Goal: Task Accomplishment & Management: Complete application form

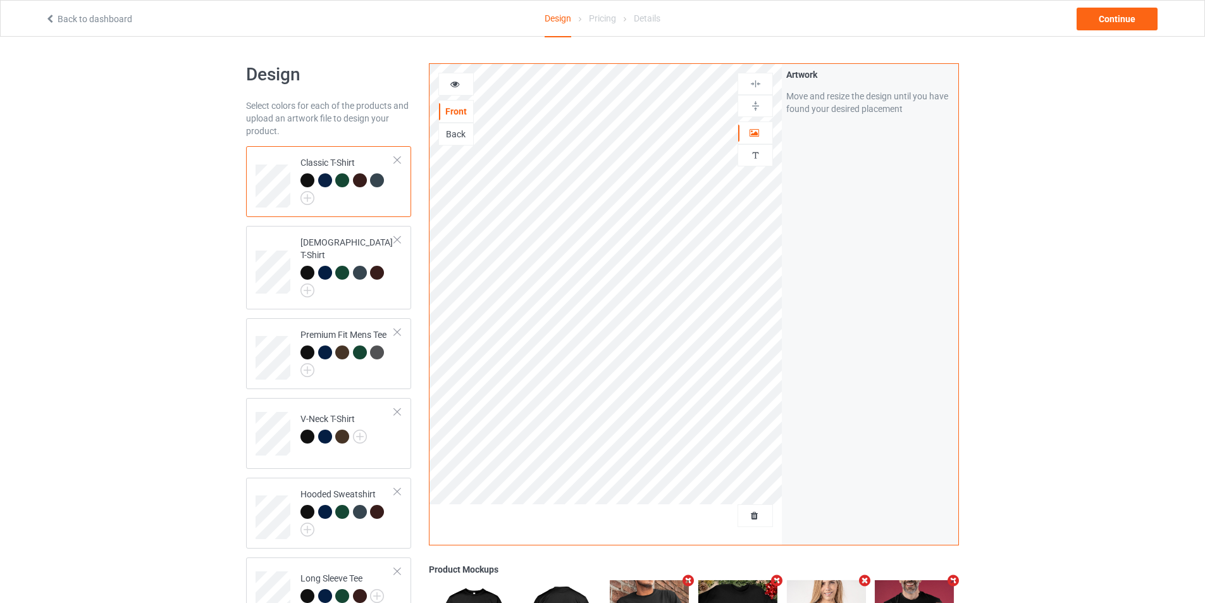
click at [51, 20] on icon at bounding box center [50, 17] width 11 height 9
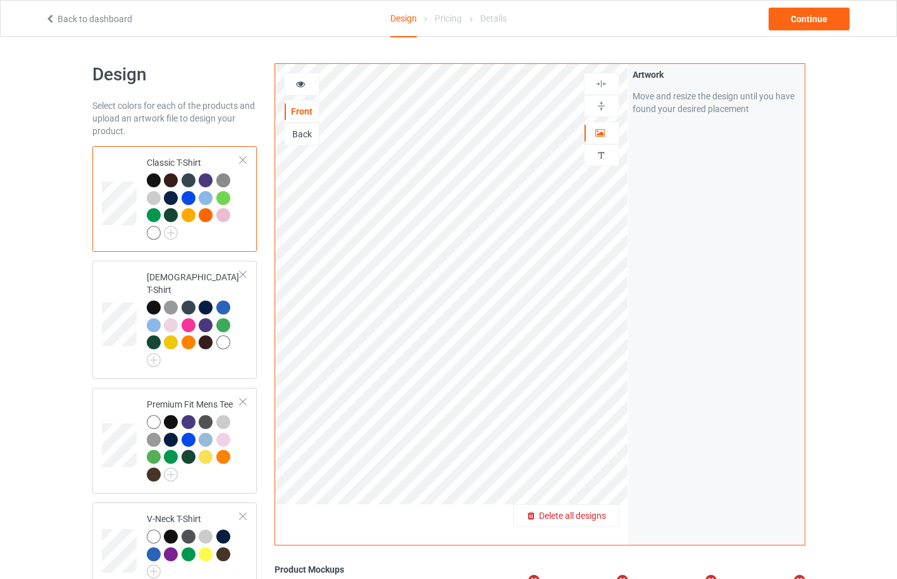
click at [595, 519] on span "Delete all designs" at bounding box center [572, 515] width 67 height 10
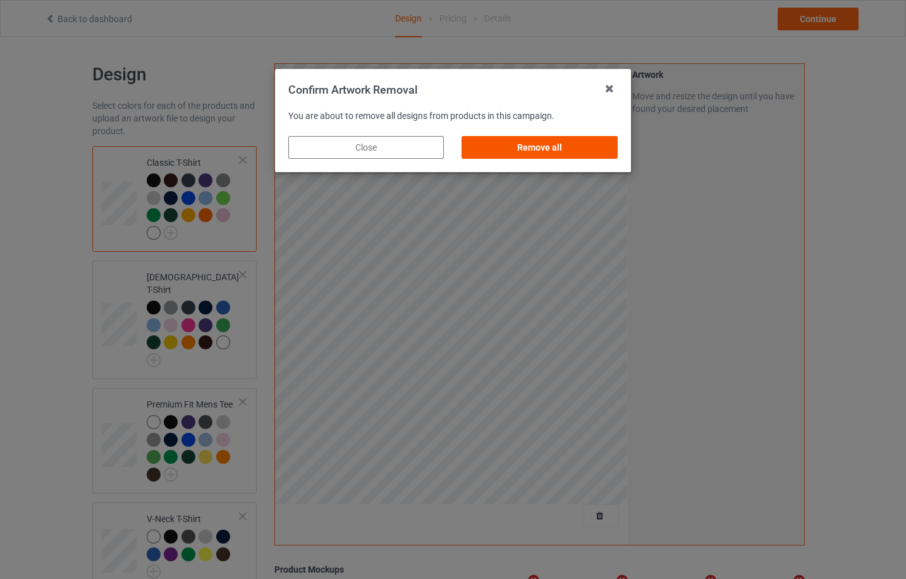
click at [594, 150] on div "Remove all" at bounding box center [540, 147] width 156 height 23
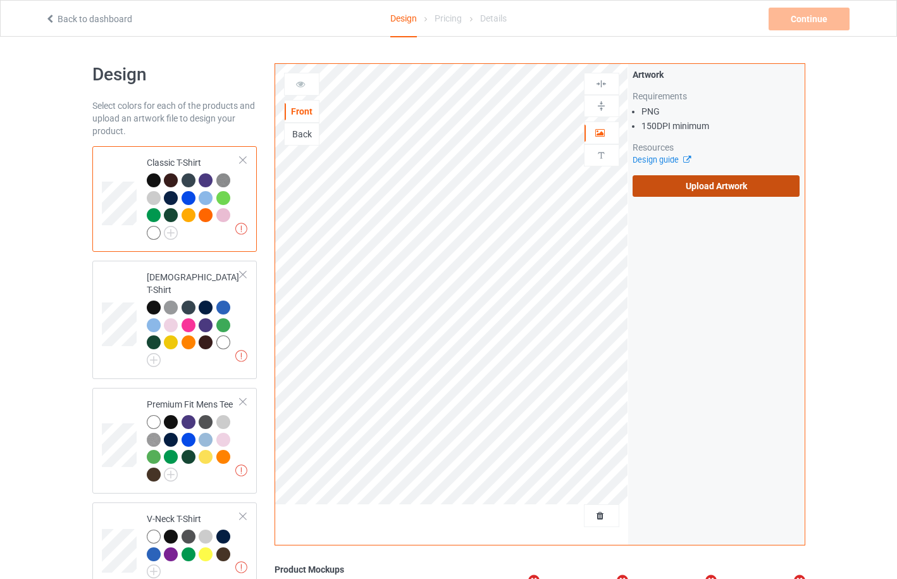
click at [685, 184] on label "Upload Artwork" at bounding box center [716, 185] width 168 height 21
click at [0, 0] on input "Upload Artwork" at bounding box center [0, 0] width 0 height 0
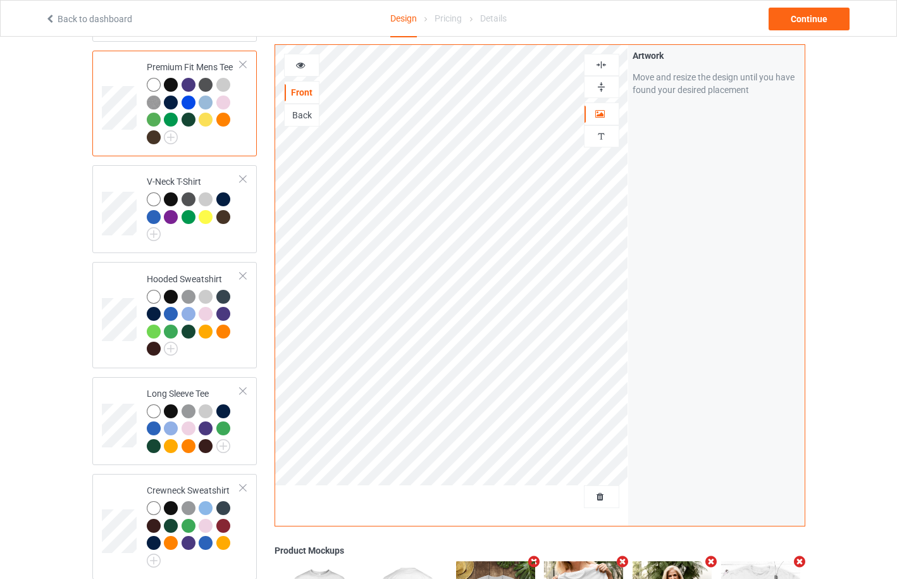
scroll to position [675, 0]
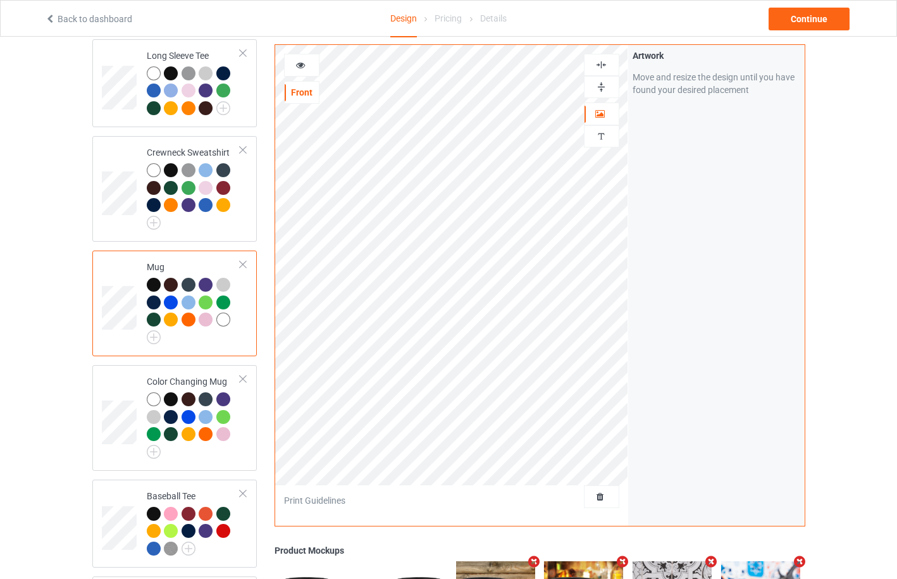
click at [305, 70] on div at bounding box center [302, 65] width 34 height 13
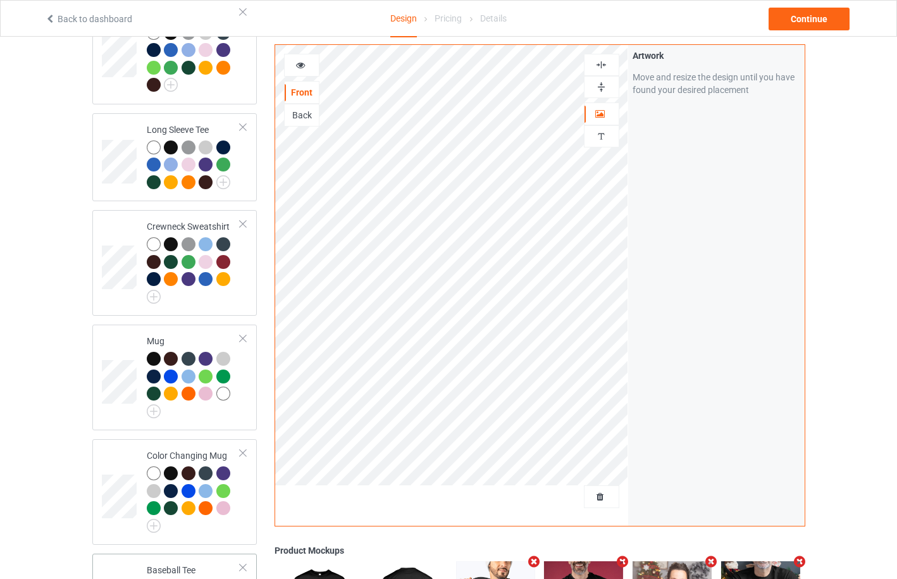
scroll to position [938, 0]
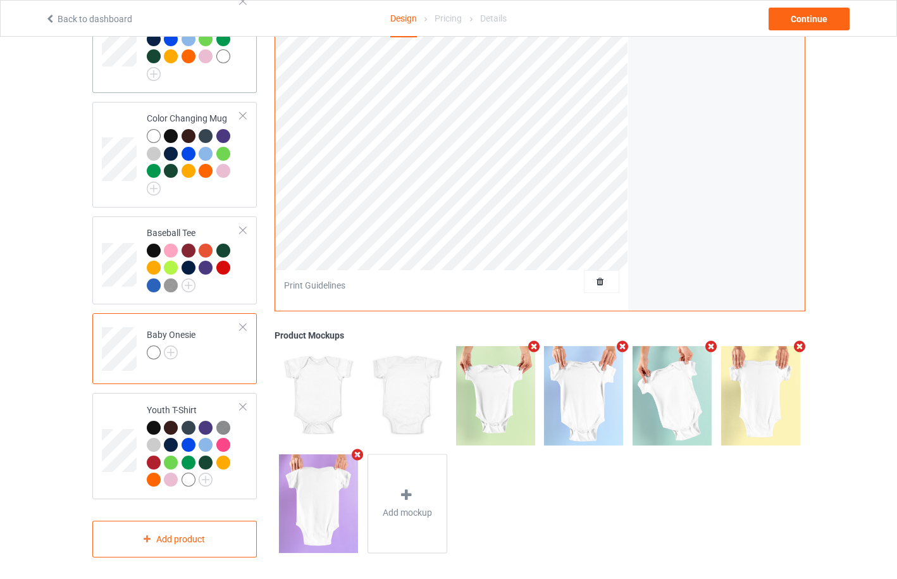
scroll to position [601, 0]
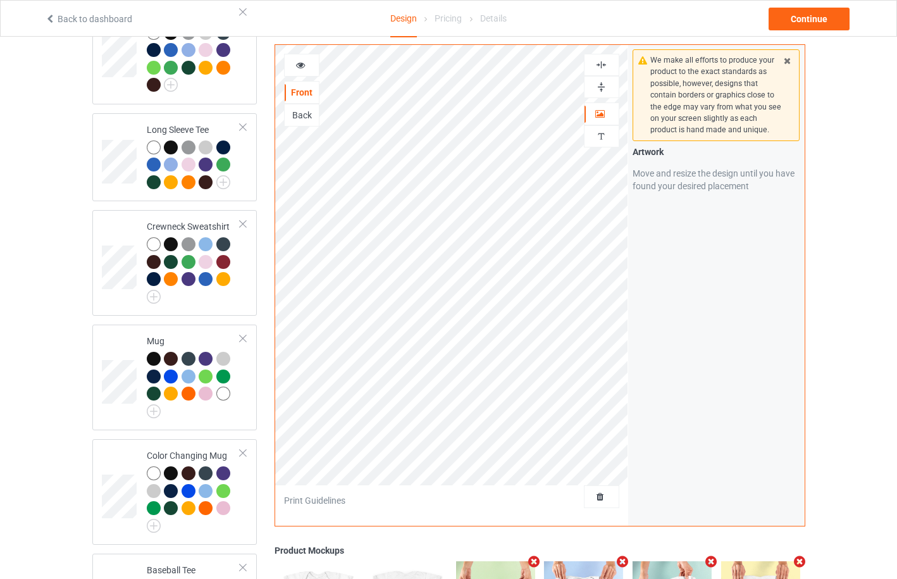
click at [300, 66] on icon at bounding box center [300, 63] width 11 height 9
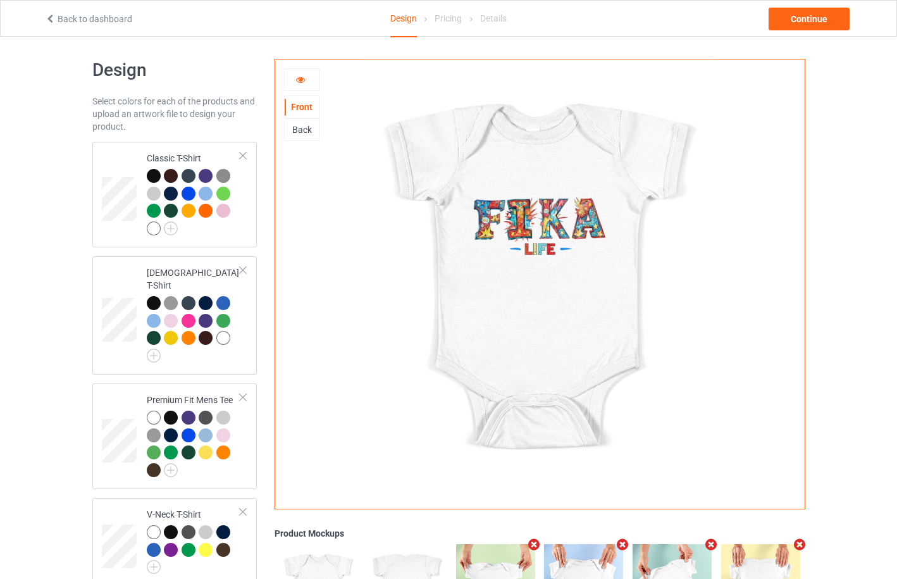
scroll to position [0, 0]
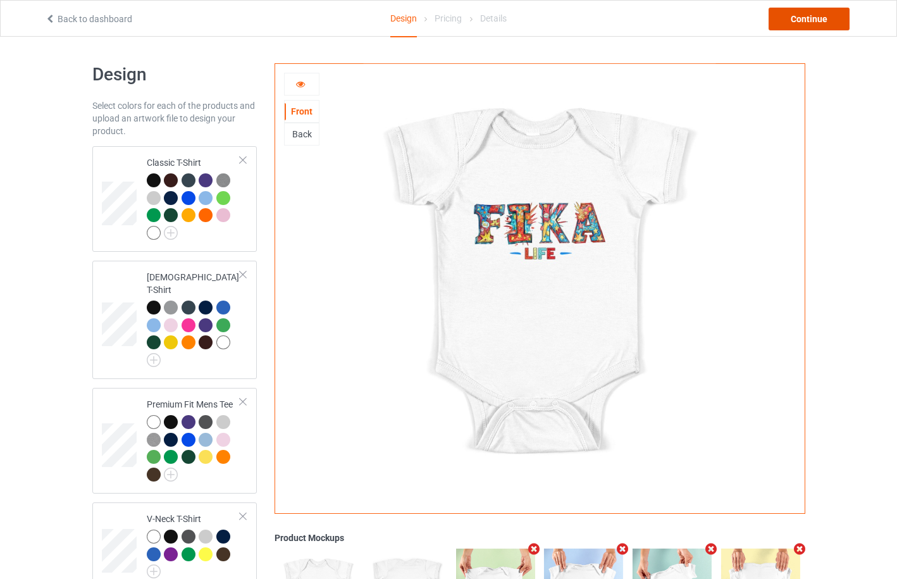
click at [819, 22] on div "Continue" at bounding box center [808, 19] width 81 height 23
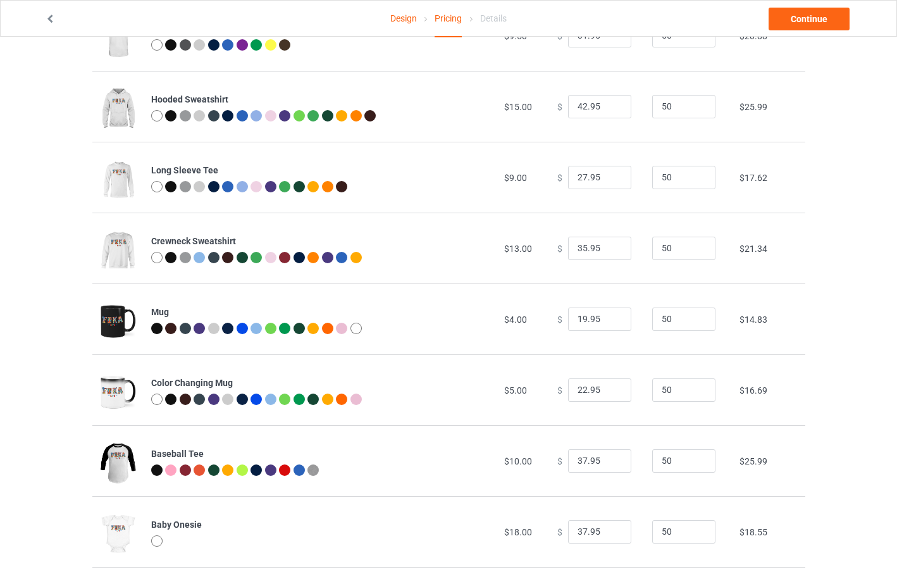
scroll to position [423, 0]
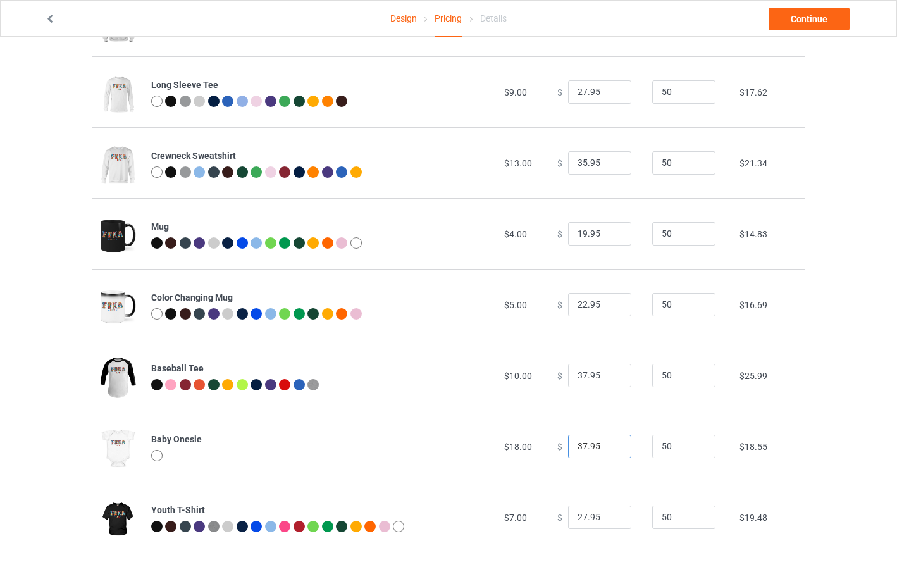
click at [577, 445] on input "37.95" at bounding box center [599, 446] width 63 height 24
type input "38.95"
click at [864, 340] on div "Design Pricing Details Continue Pricing Estimated total profit $12,223.50 Produ…" at bounding box center [448, 96] width 897 height 964
click at [797, 17] on link "Continue" at bounding box center [808, 19] width 81 height 23
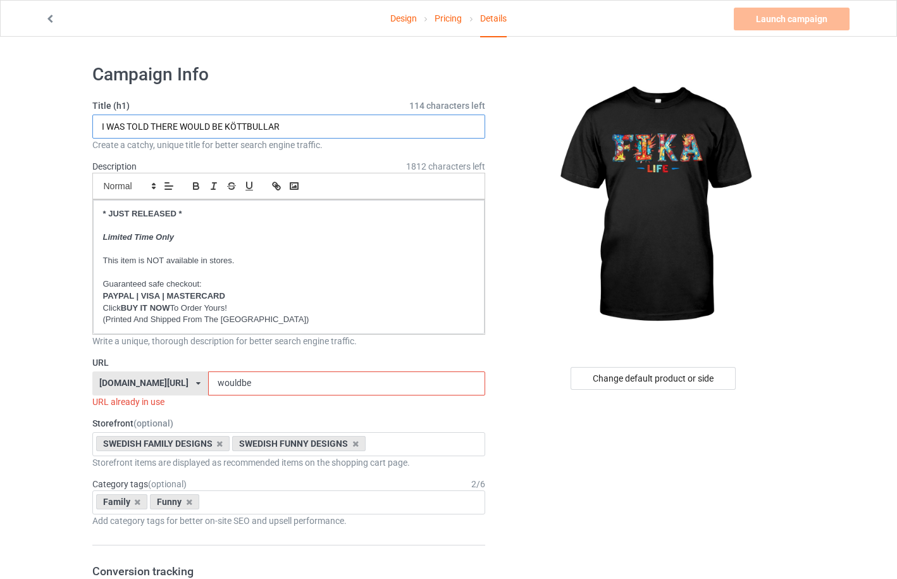
drag, startPoint x: 259, startPoint y: 128, endPoint x: 64, endPoint y: 136, distance: 194.9
type input "f"
type input "FIKA LIFE"
drag, startPoint x: 265, startPoint y: 385, endPoint x: 206, endPoint y: 385, distance: 59.4
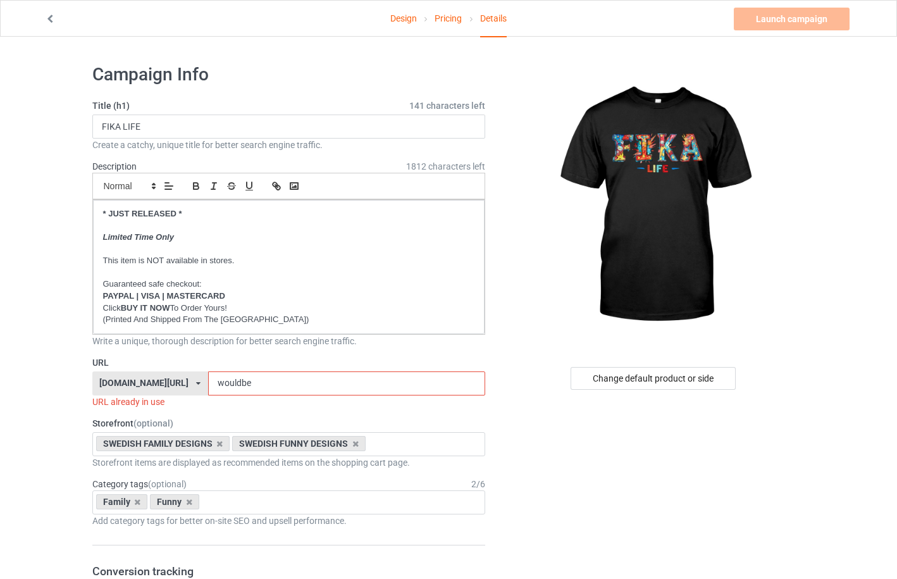
click at [208, 385] on input "wouldbe" at bounding box center [346, 383] width 277 height 24
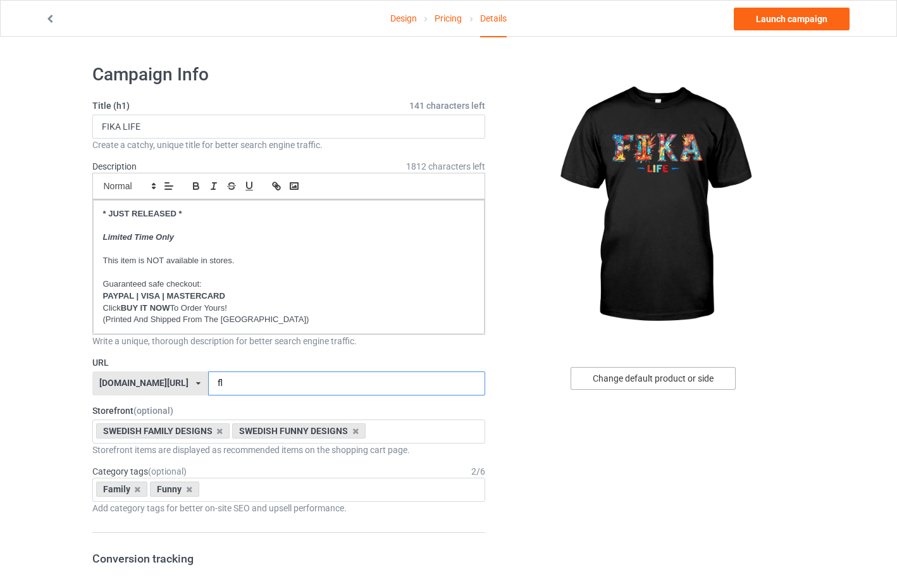
type input "fl"
click at [670, 383] on div "Change default product or side" at bounding box center [652, 378] width 165 height 23
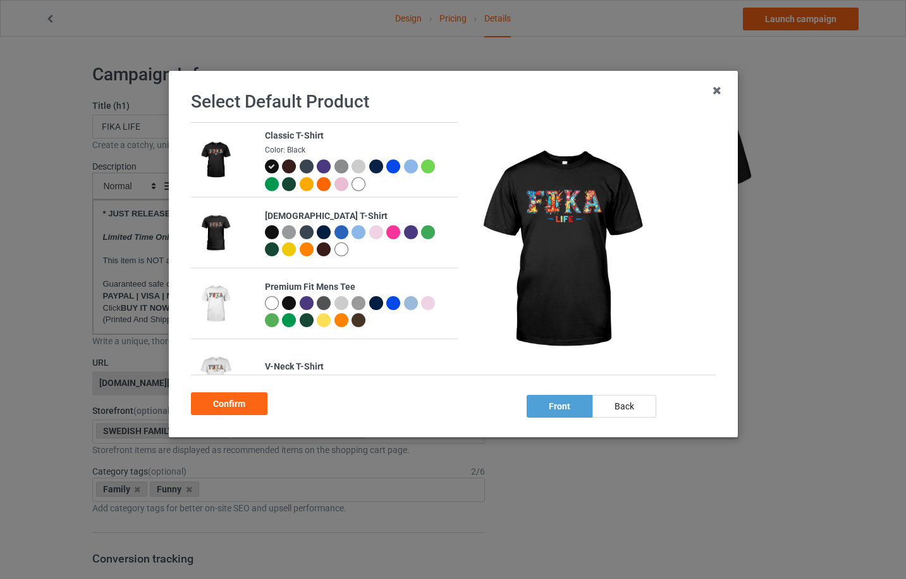
click at [371, 163] on div at bounding box center [376, 166] width 14 height 14
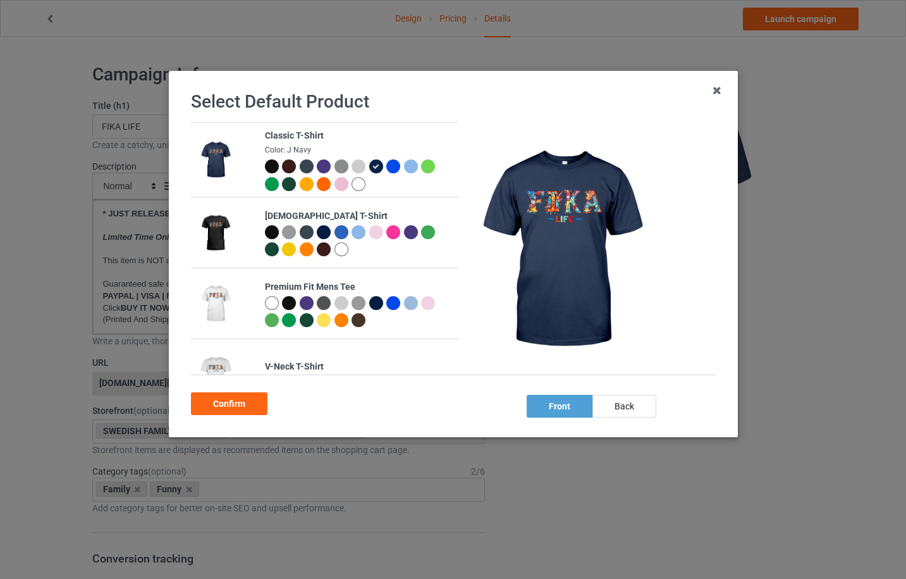
click at [302, 185] on div at bounding box center [306, 184] width 14 height 14
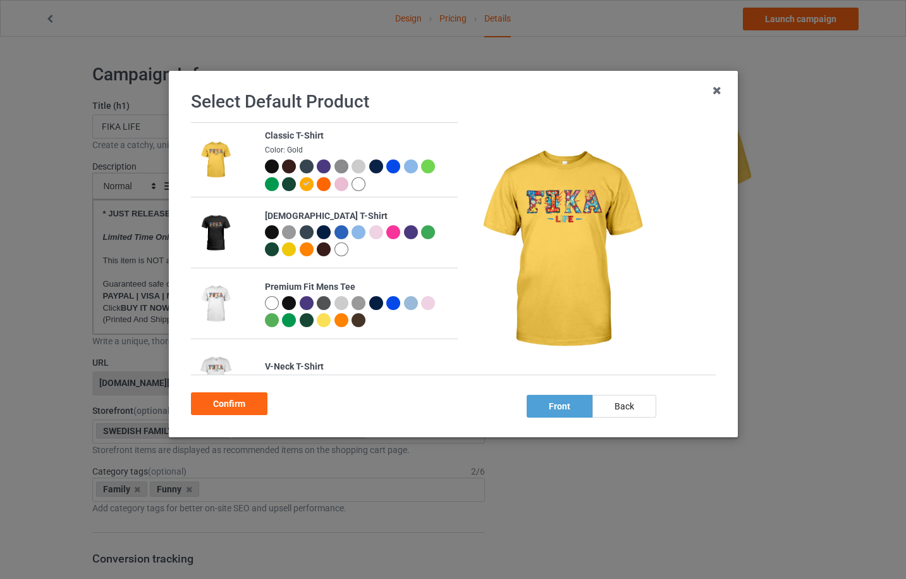
click at [389, 166] on div at bounding box center [393, 166] width 14 height 14
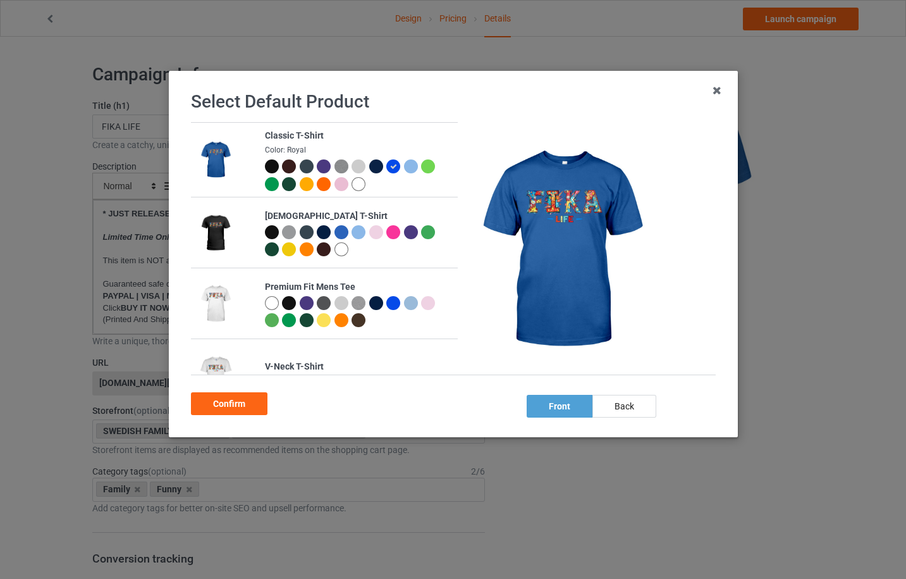
click at [372, 169] on div at bounding box center [376, 166] width 14 height 14
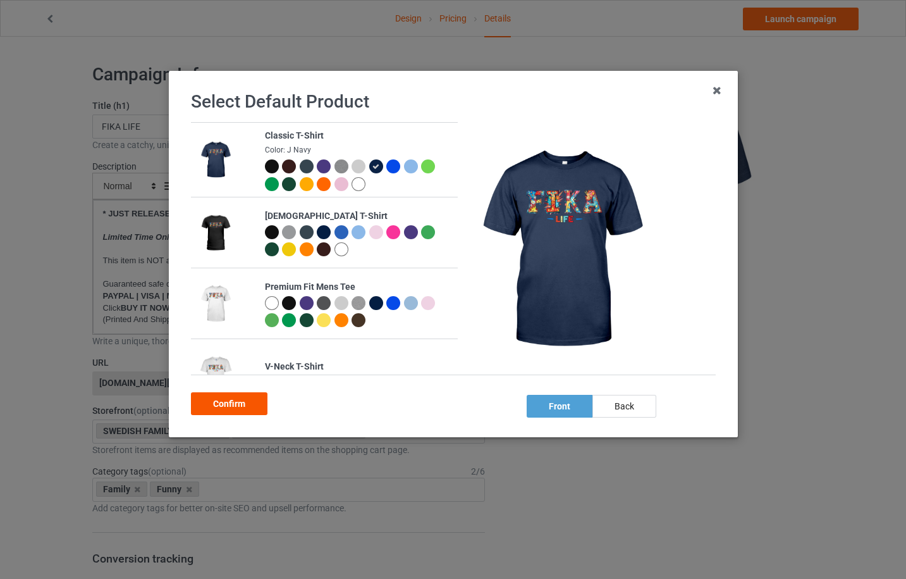
click at [245, 397] on div "Confirm" at bounding box center [229, 403] width 77 height 23
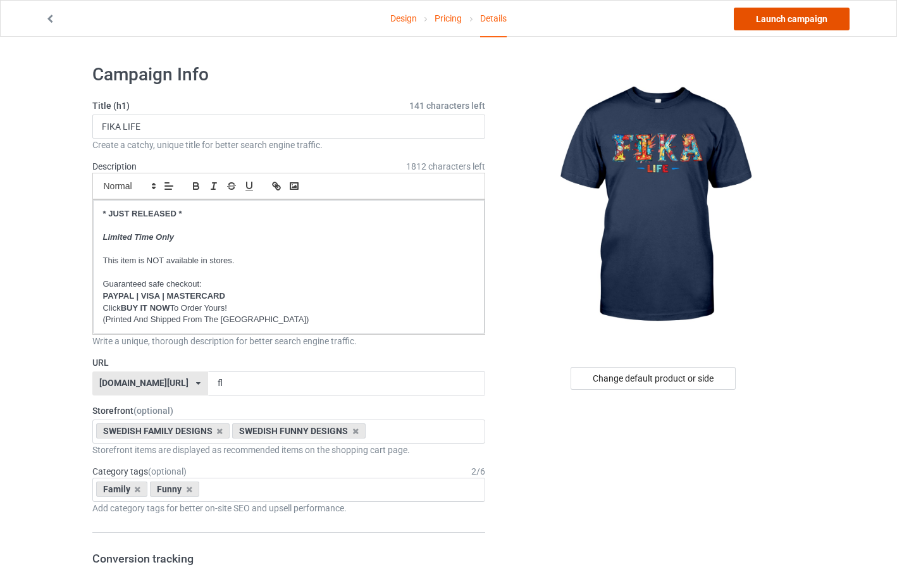
click at [792, 20] on link "Launch campaign" at bounding box center [791, 19] width 116 height 23
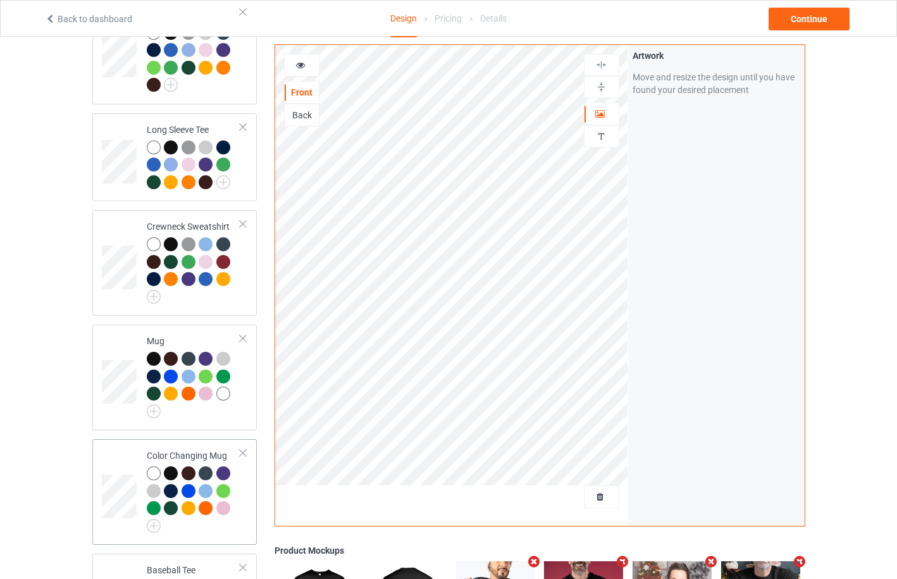
scroll to position [263, 0]
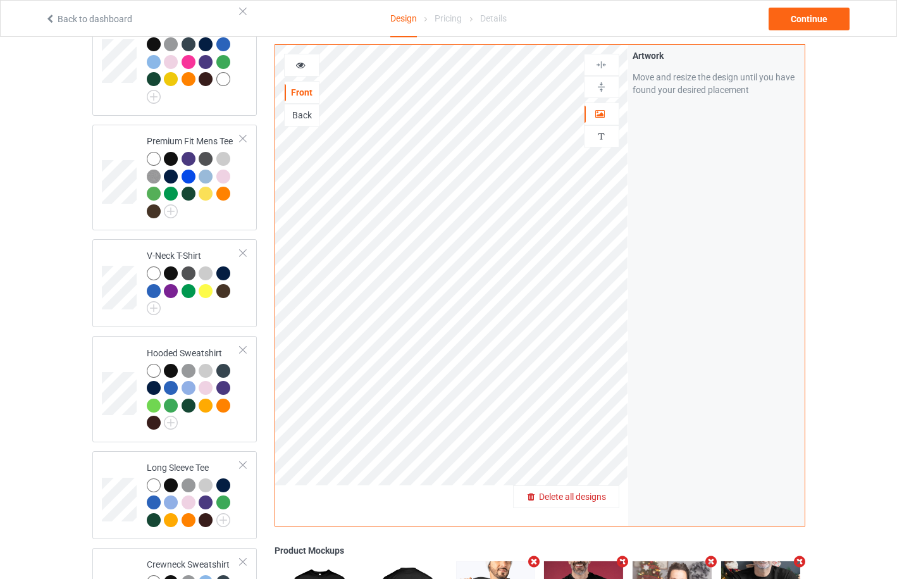
click at [593, 495] on span "Delete all designs" at bounding box center [572, 496] width 67 height 10
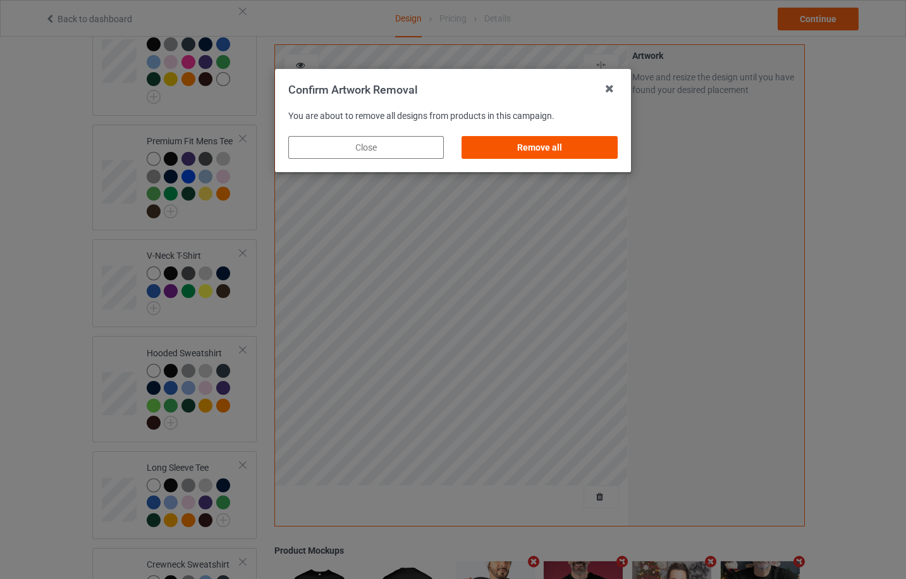
click at [549, 153] on div "Remove all" at bounding box center [540, 147] width 156 height 23
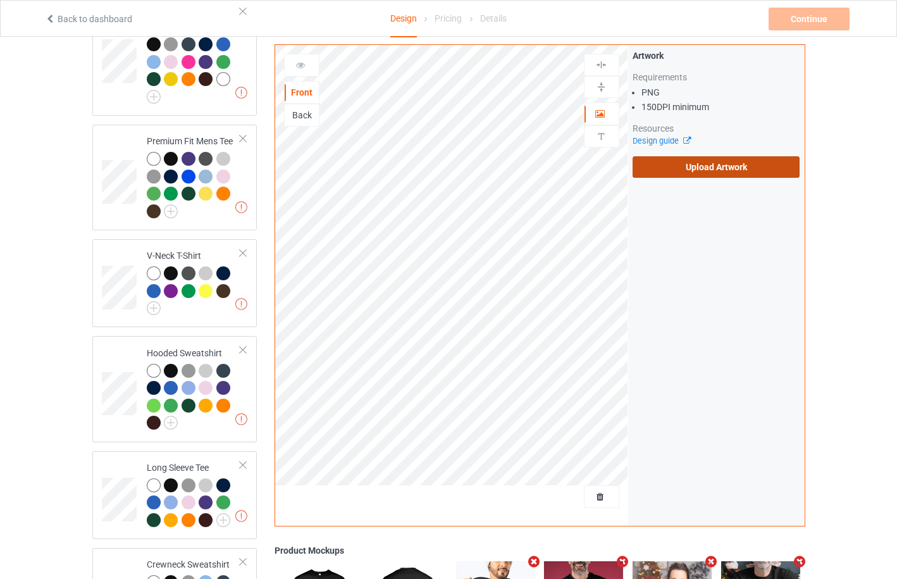
click at [687, 166] on label "Upload Artwork" at bounding box center [716, 166] width 168 height 21
click at [0, 0] on input "Upload Artwork" at bounding box center [0, 0] width 0 height 0
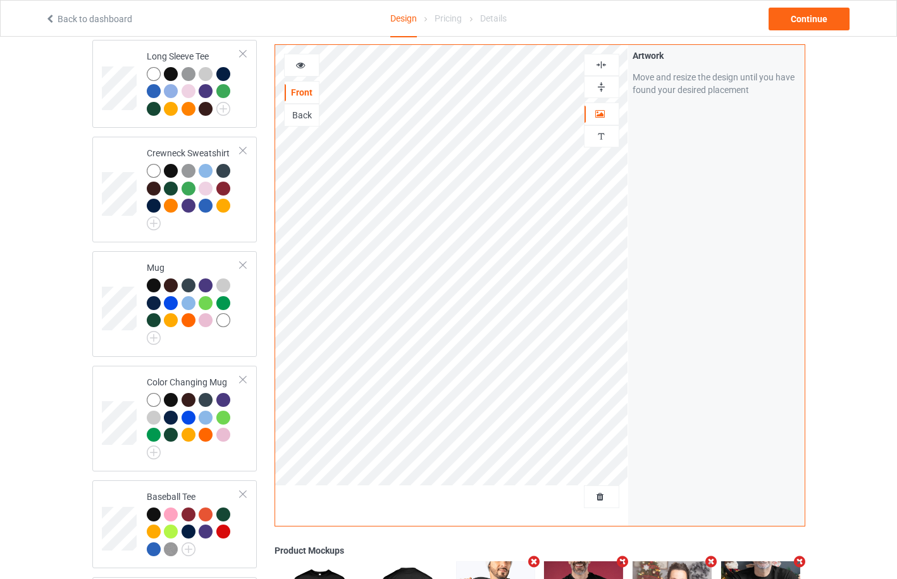
scroll to position [675, 0]
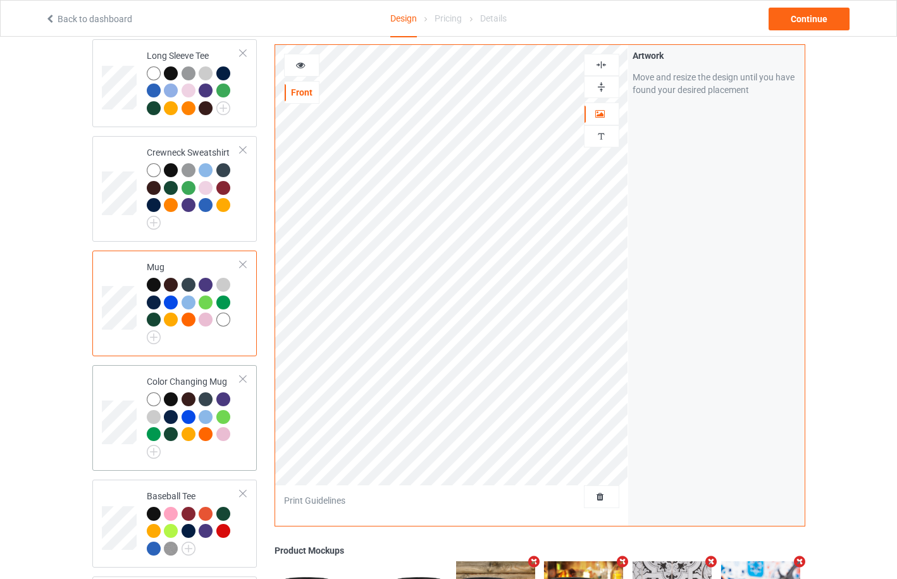
scroll to position [938, 0]
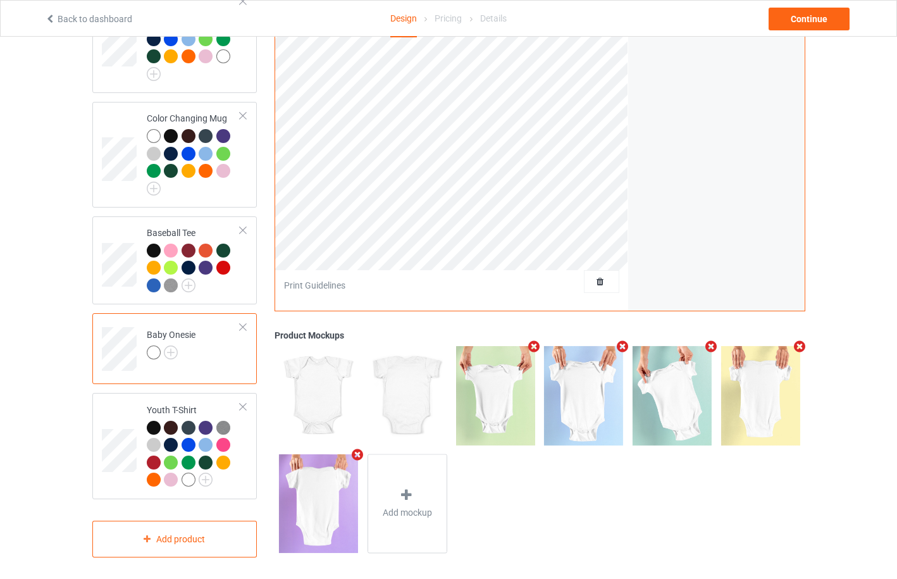
scroll to position [601, 0]
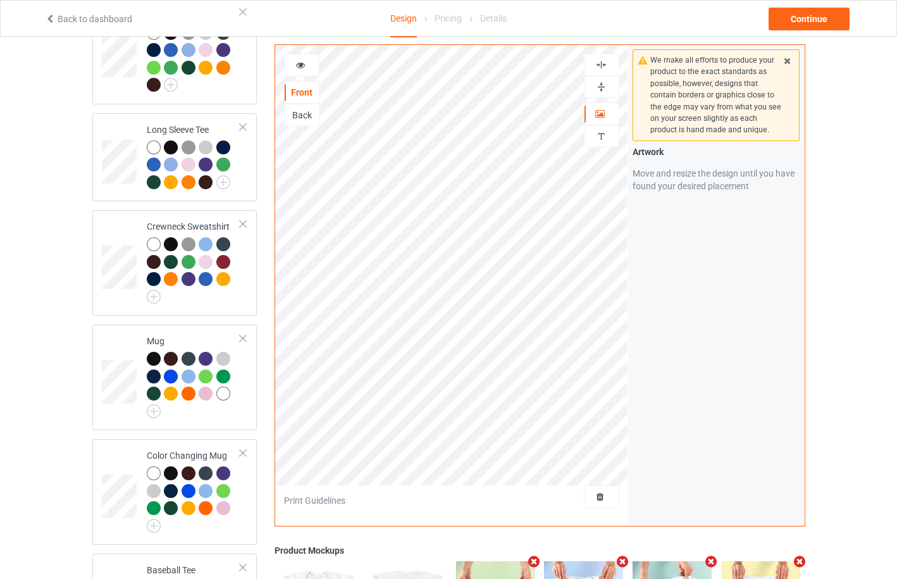
click at [303, 63] on icon at bounding box center [300, 63] width 11 height 9
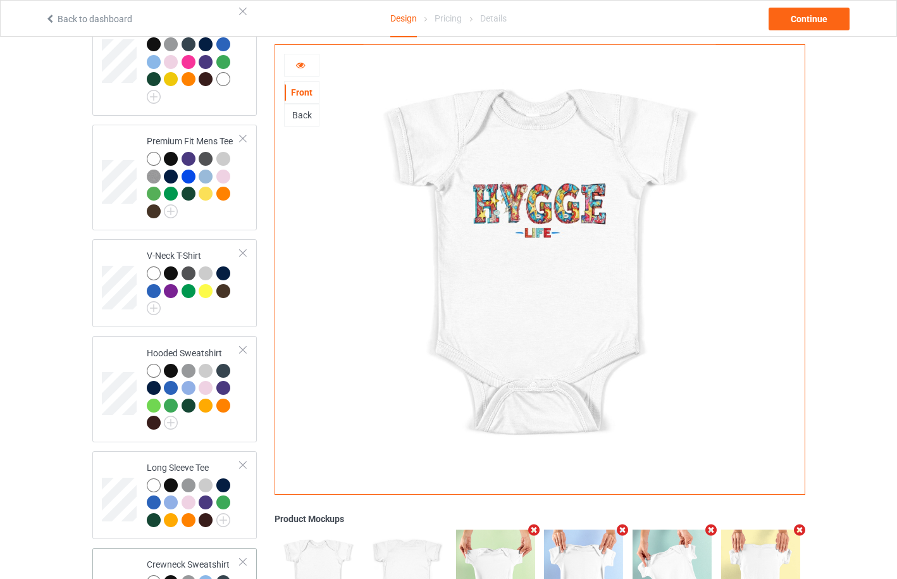
scroll to position [0, 0]
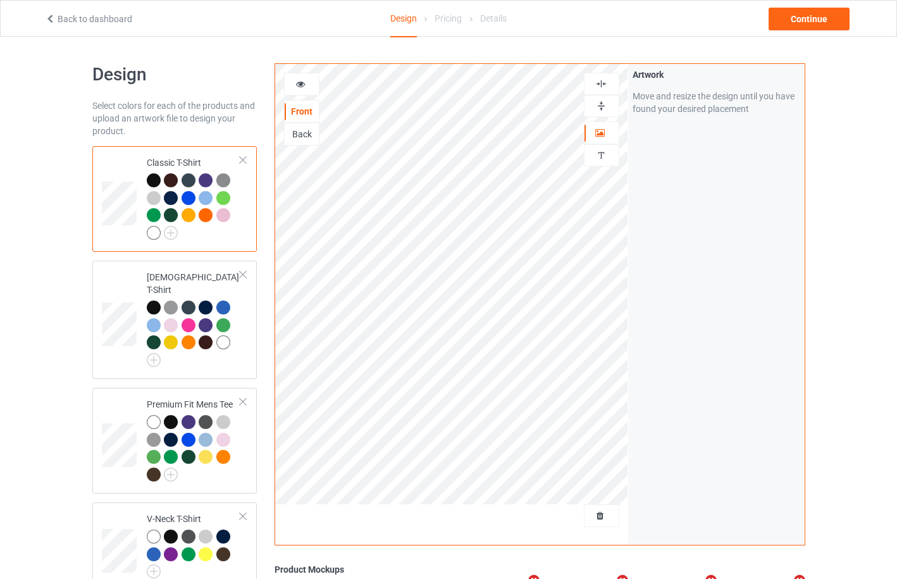
click at [307, 86] on div at bounding box center [302, 84] width 34 height 13
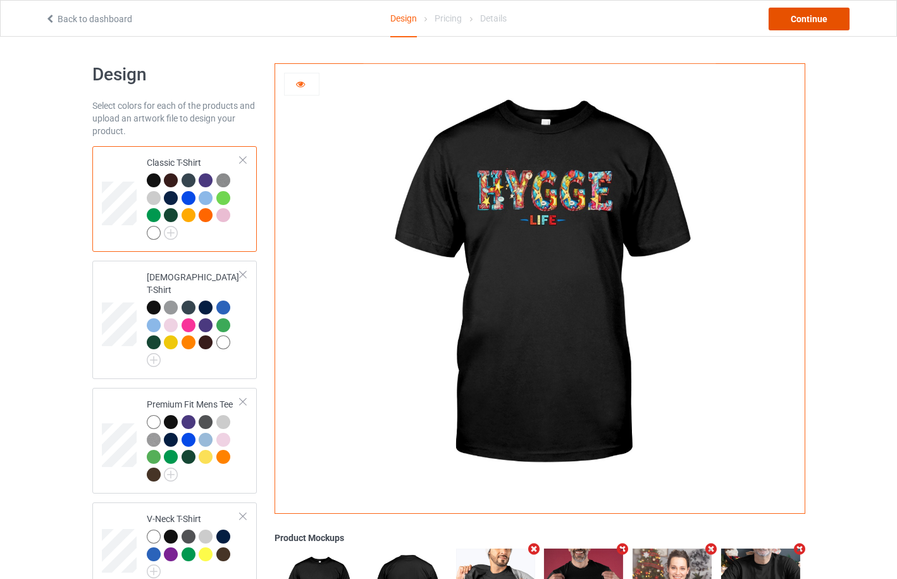
click at [818, 18] on div "Continue" at bounding box center [808, 19] width 81 height 23
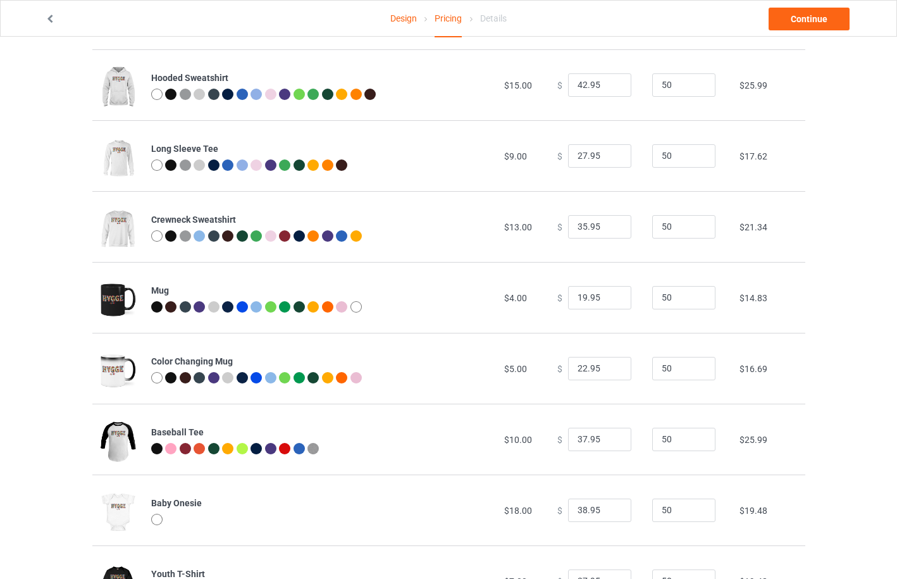
scroll to position [423, 0]
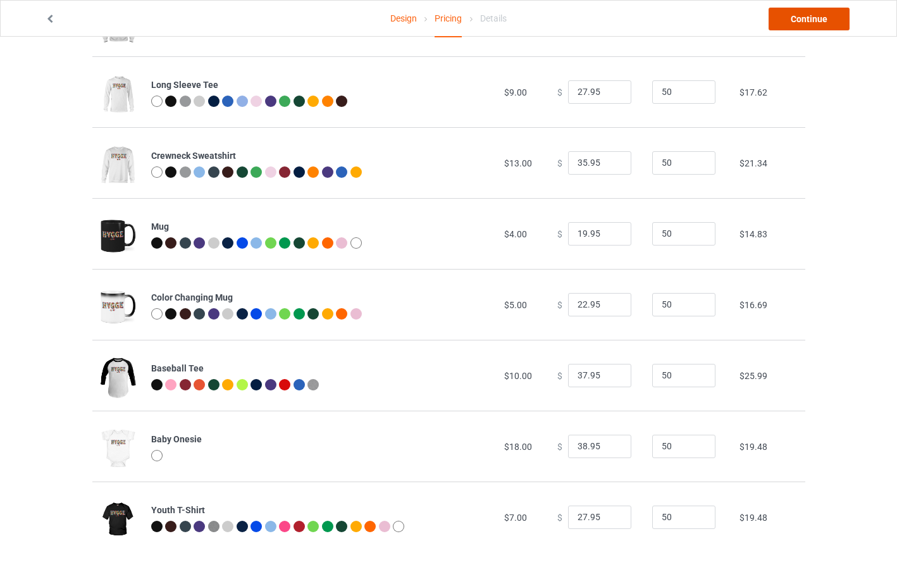
click at [802, 17] on link "Continue" at bounding box center [808, 19] width 81 height 23
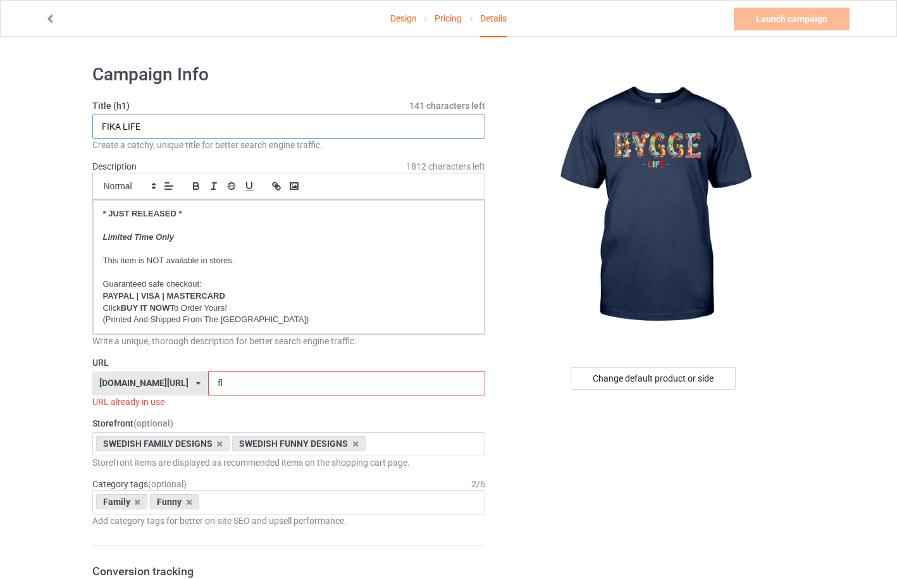
drag, startPoint x: 120, startPoint y: 126, endPoint x: 91, endPoint y: 130, distance: 28.7
type input "HYGGE LIFE"
click at [196, 383] on icon at bounding box center [198, 383] width 4 height 8
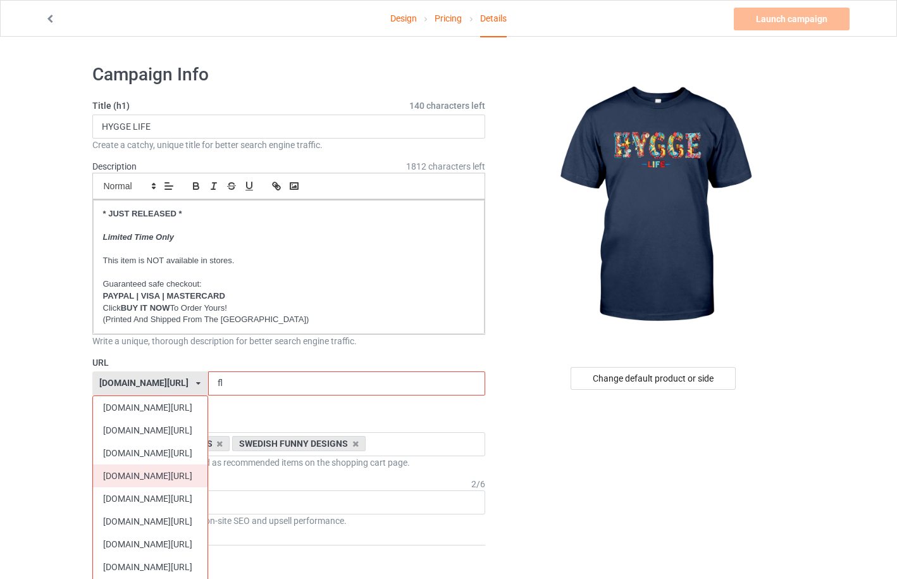
click at [191, 467] on div "[DOMAIN_NAME][URL]" at bounding box center [150, 475] width 114 height 23
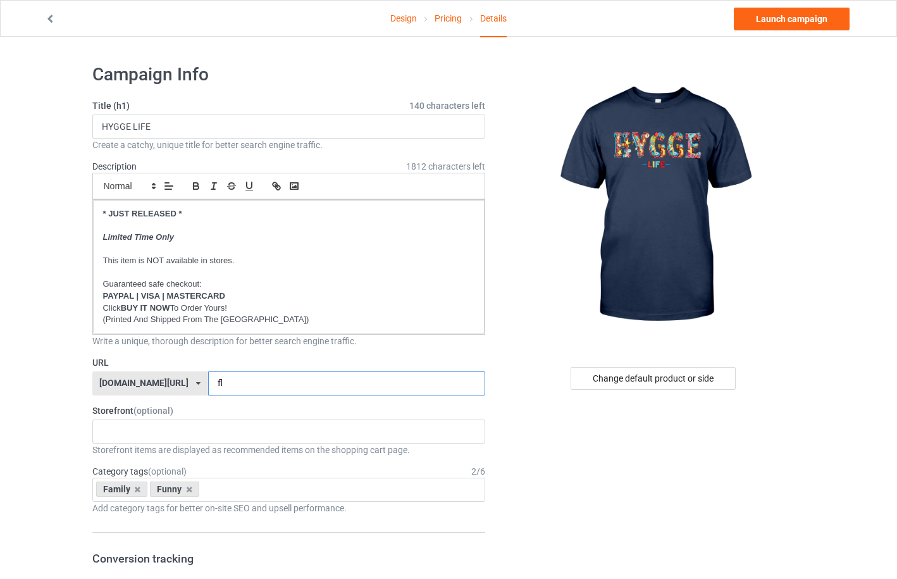
click at [208, 385] on input "fl" at bounding box center [346, 383] width 277 height 24
type input "hl"
click at [156, 436] on div "DANISH VINTAGE DESIGNS DANISH HERITAGE DESIGNS DANISH FUNNY DESIGNS DANISH FAMI…" at bounding box center [288, 431] width 393 height 24
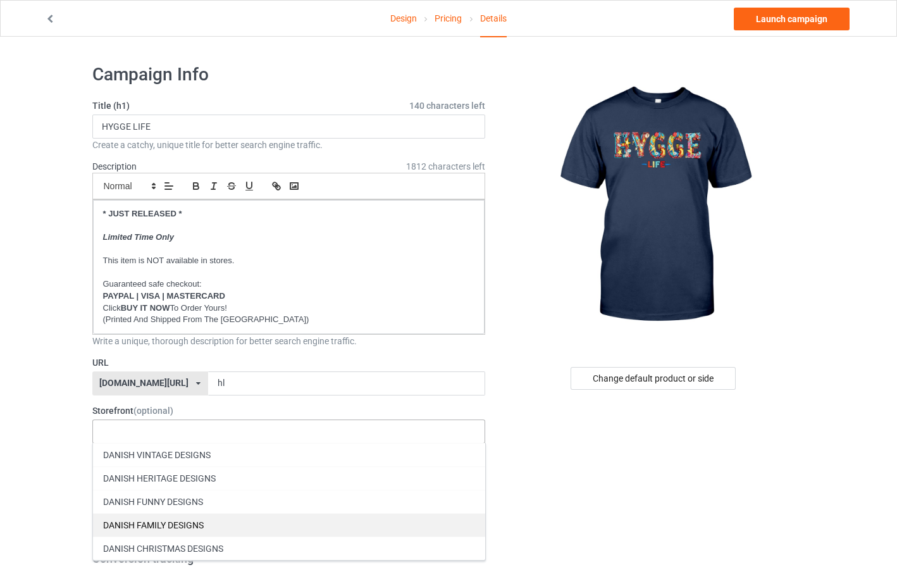
click at [145, 519] on div "DANISH FAMILY DESIGNS" at bounding box center [289, 524] width 392 height 23
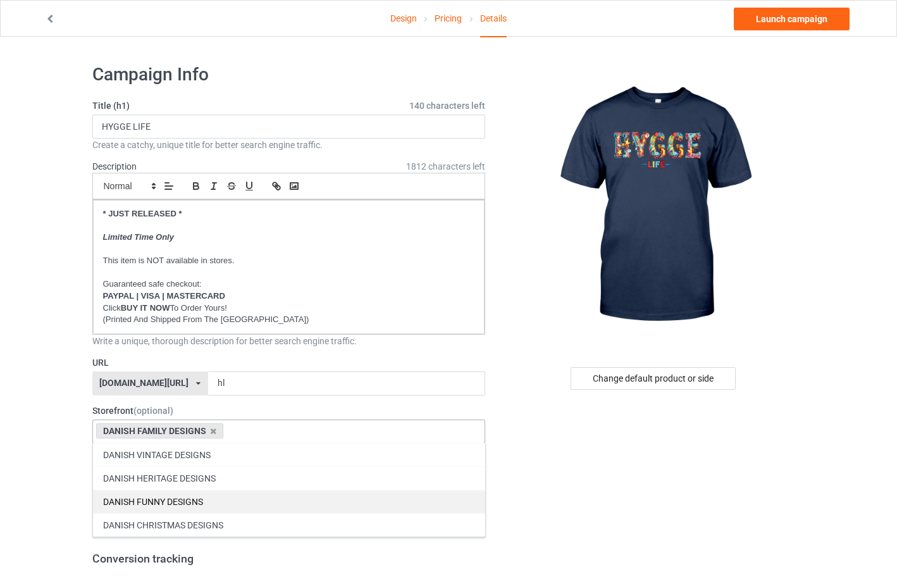
click at [144, 503] on div "DANISH FUNNY DESIGNS" at bounding box center [289, 500] width 392 height 23
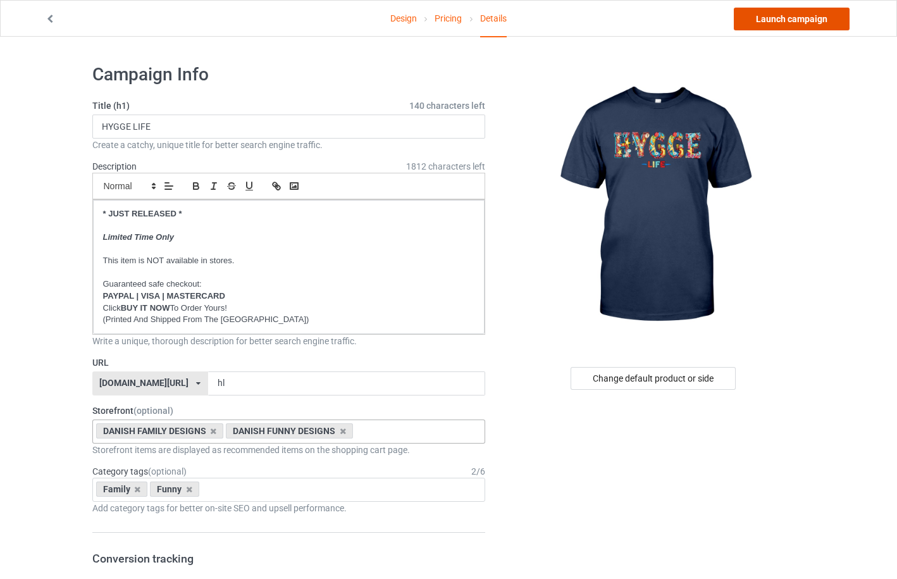
click at [798, 20] on link "Launch campaign" at bounding box center [791, 19] width 116 height 23
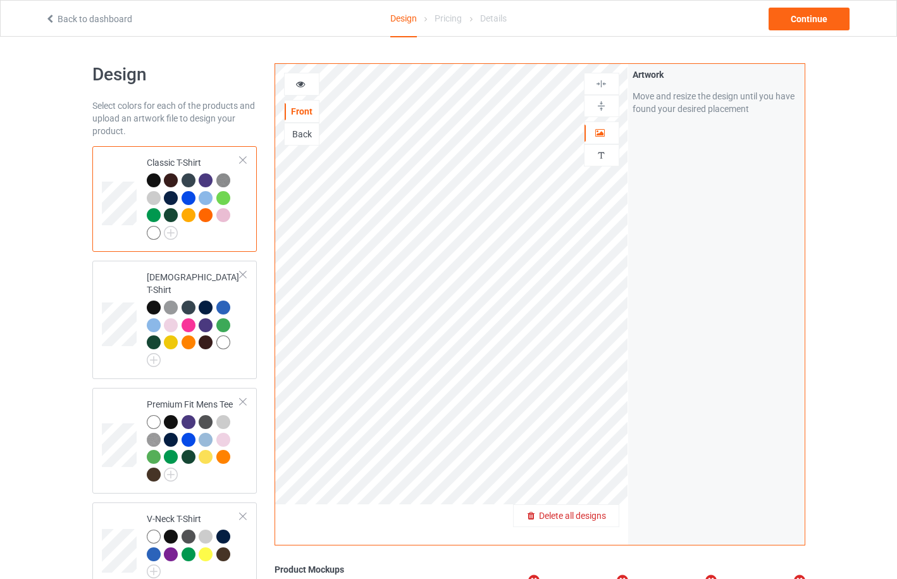
click at [600, 515] on span "Delete all designs" at bounding box center [572, 515] width 67 height 10
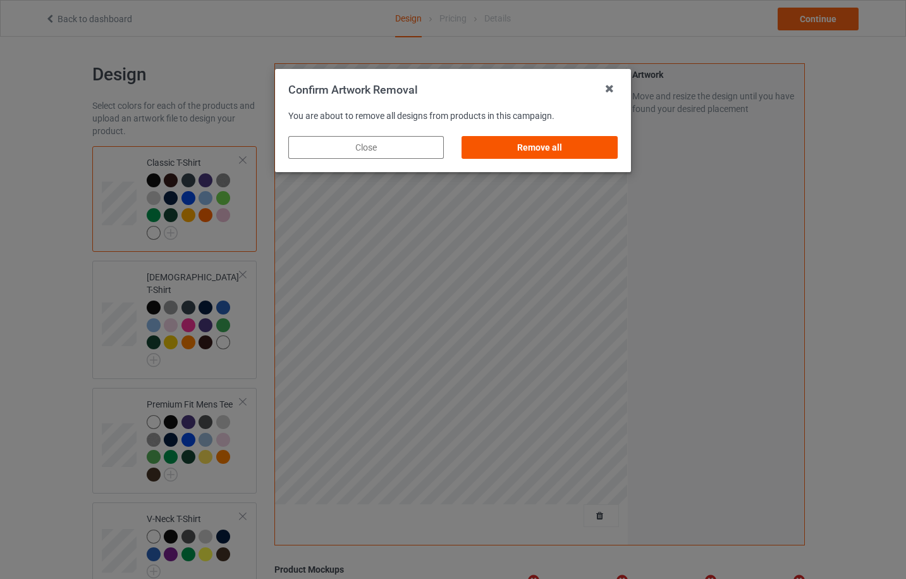
click at [585, 144] on div "Remove all" at bounding box center [540, 147] width 156 height 23
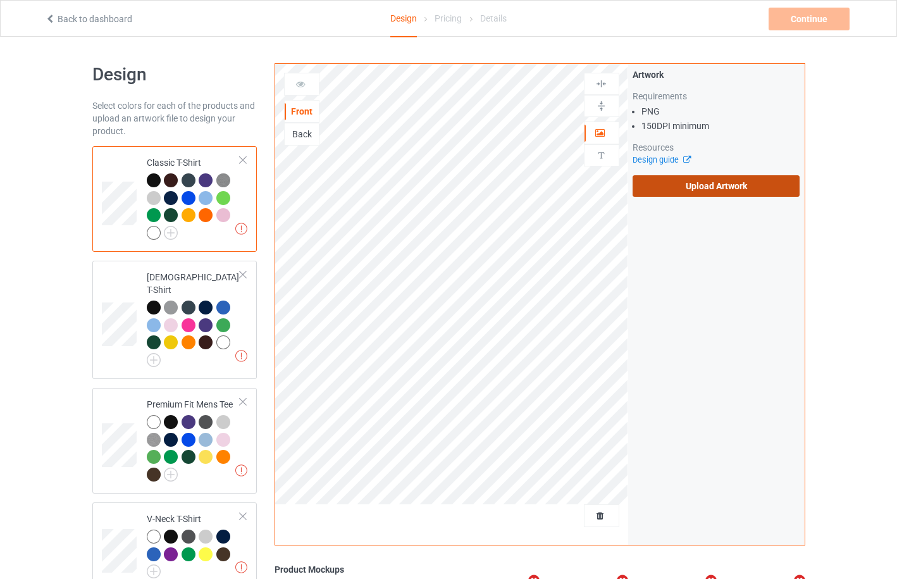
click at [677, 181] on label "Upload Artwork" at bounding box center [716, 185] width 168 height 21
click at [0, 0] on input "Upload Artwork" at bounding box center [0, 0] width 0 height 0
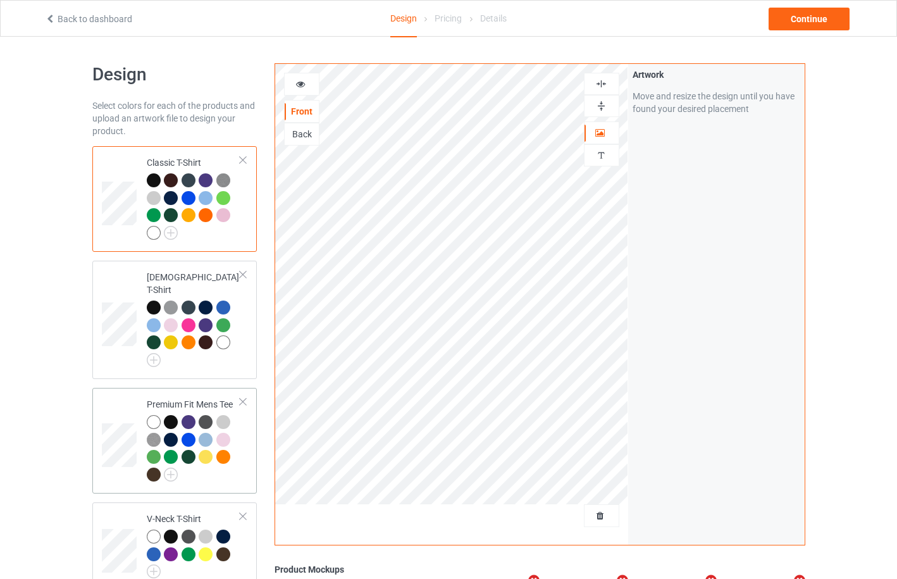
scroll to position [675, 0]
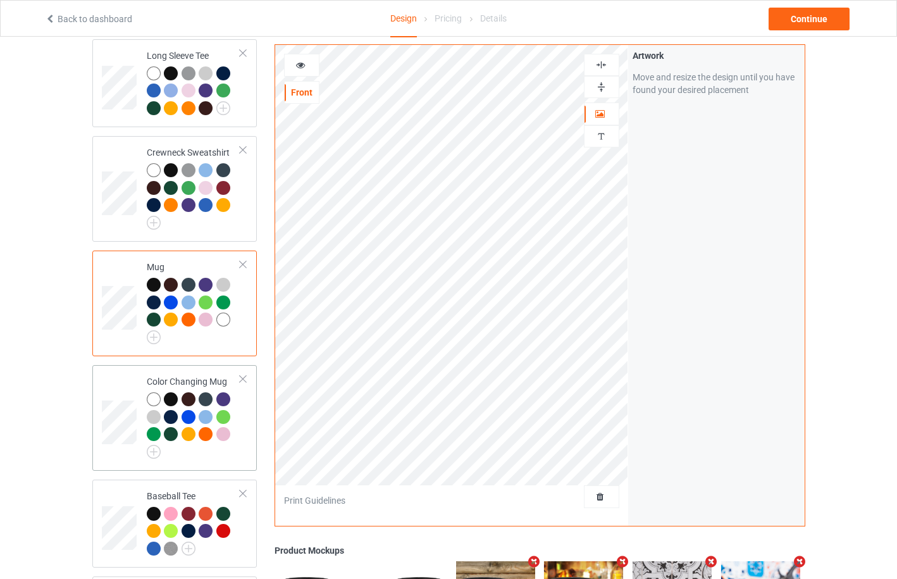
scroll to position [938, 0]
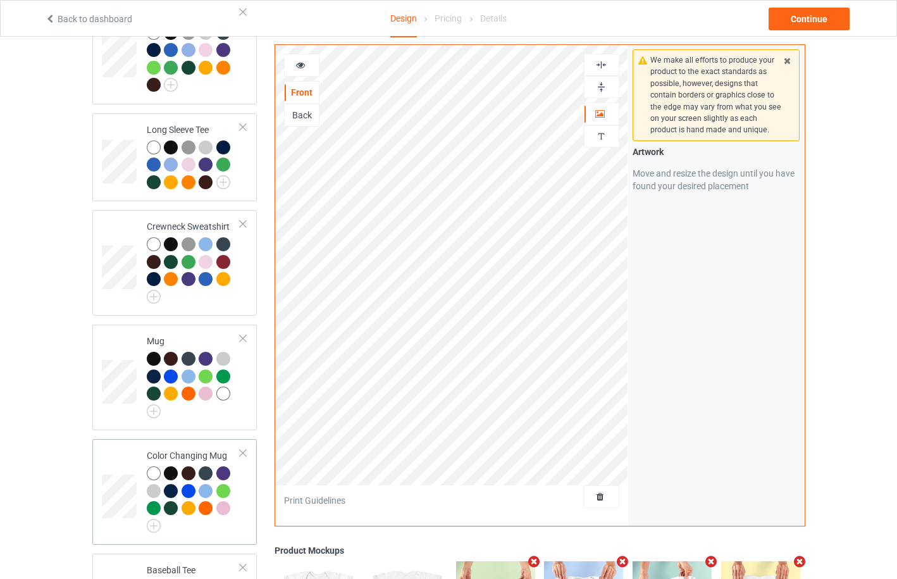
scroll to position [938, 0]
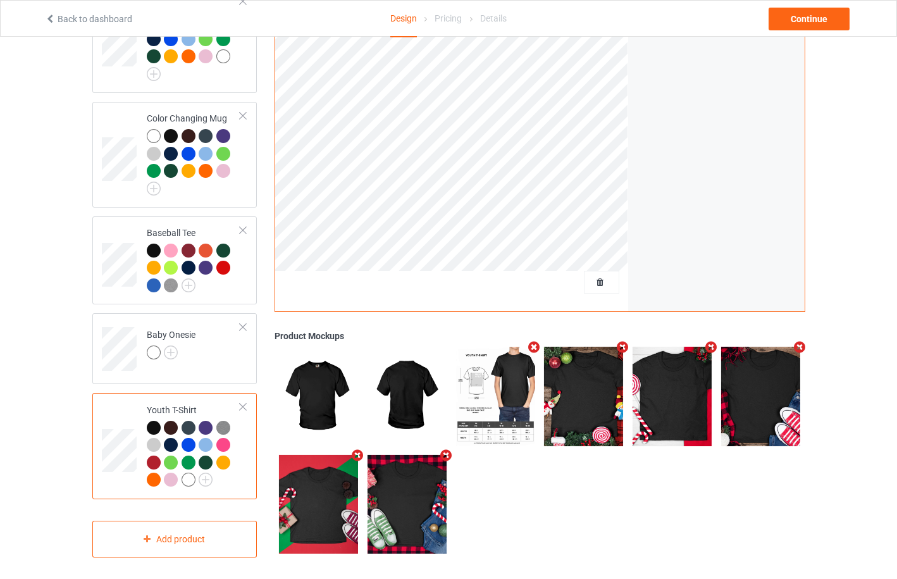
scroll to position [601, 0]
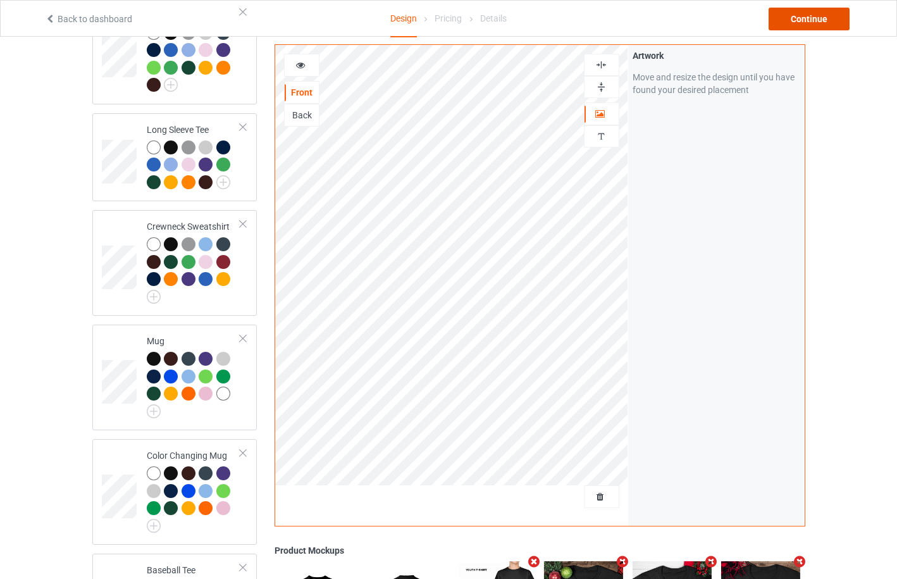
click at [820, 15] on div "Continue" at bounding box center [808, 19] width 81 height 23
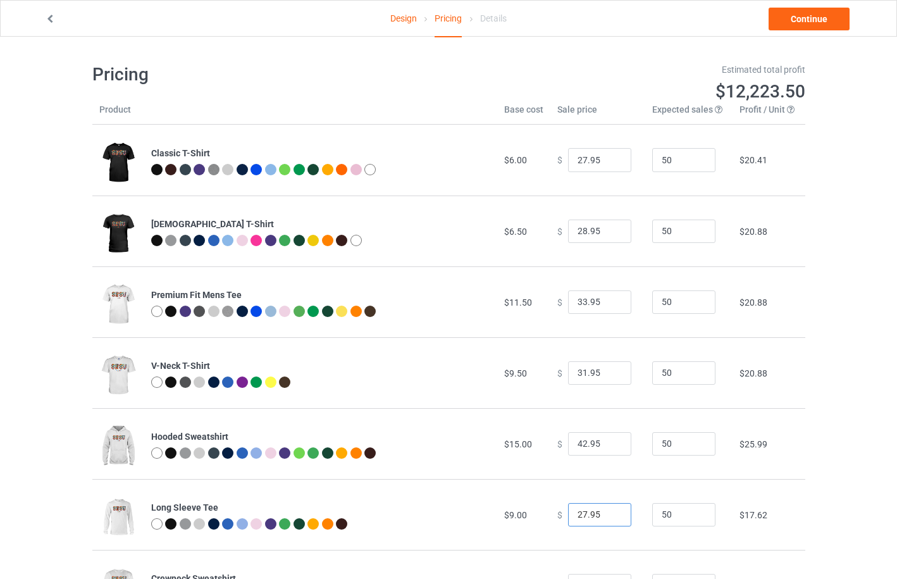
drag, startPoint x: 581, startPoint y: 514, endPoint x: 568, endPoint y: 516, distance: 12.8
click at [568, 516] on input "27.95" at bounding box center [599, 515] width 63 height 24
type input "33.95"
click at [814, 22] on link "Continue" at bounding box center [808, 19] width 81 height 23
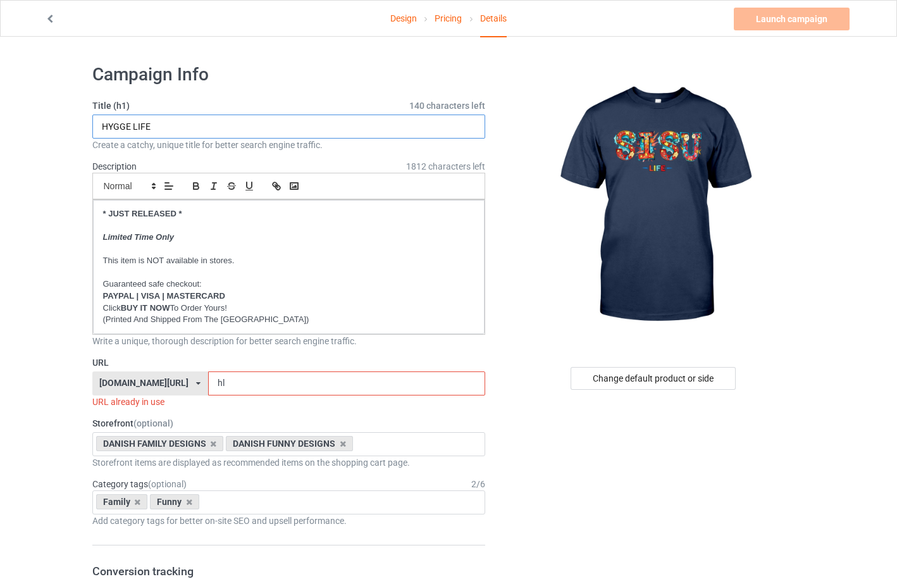
drag, startPoint x: 128, startPoint y: 126, endPoint x: 78, endPoint y: 126, distance: 49.3
type input "SISU LIFE"
click at [651, 378] on div "Change default product or side" at bounding box center [652, 378] width 165 height 23
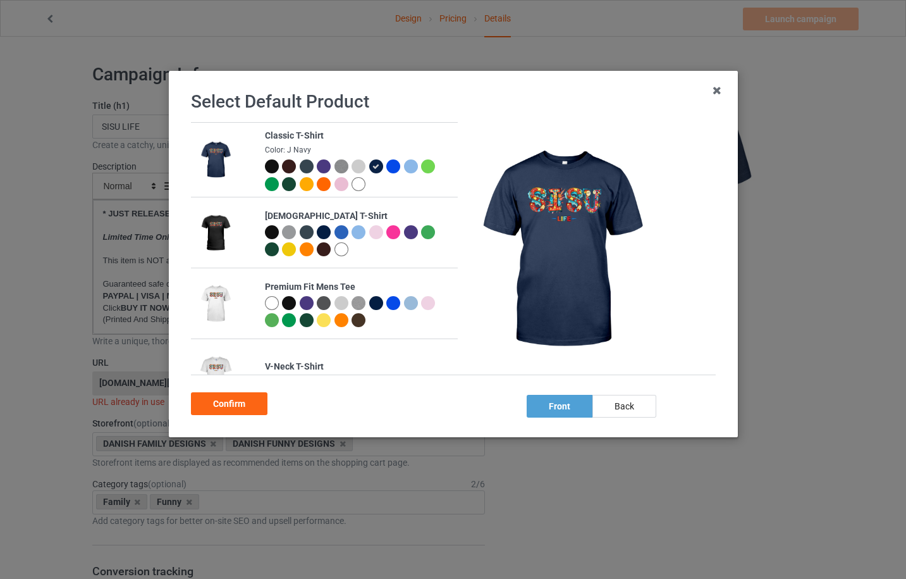
click at [408, 164] on div at bounding box center [410, 166] width 14 height 14
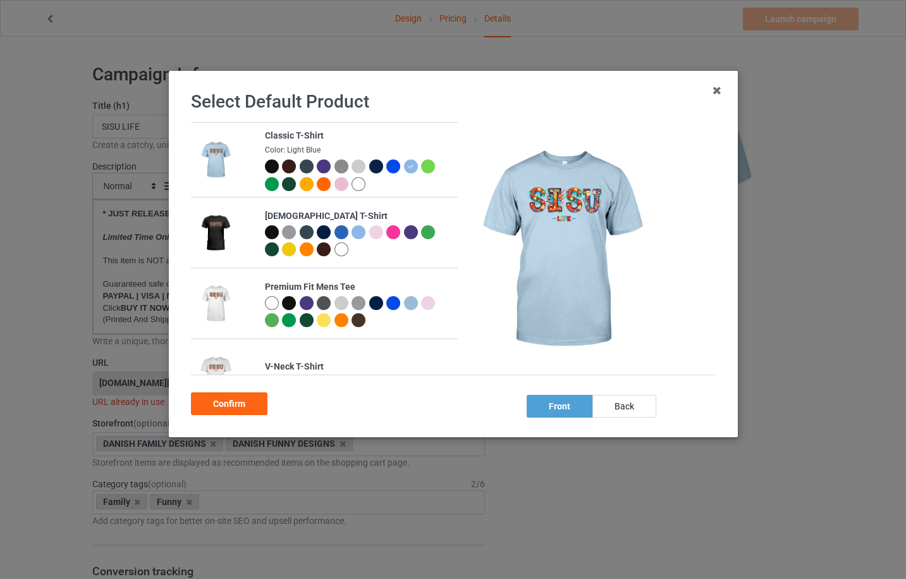
click at [392, 166] on div at bounding box center [393, 166] width 14 height 14
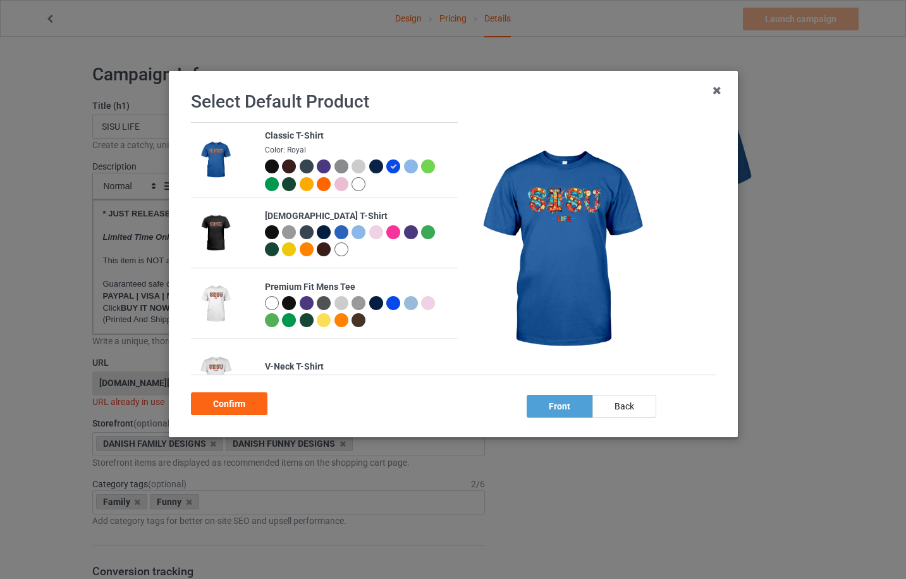
click at [376, 170] on div at bounding box center [376, 166] width 14 height 14
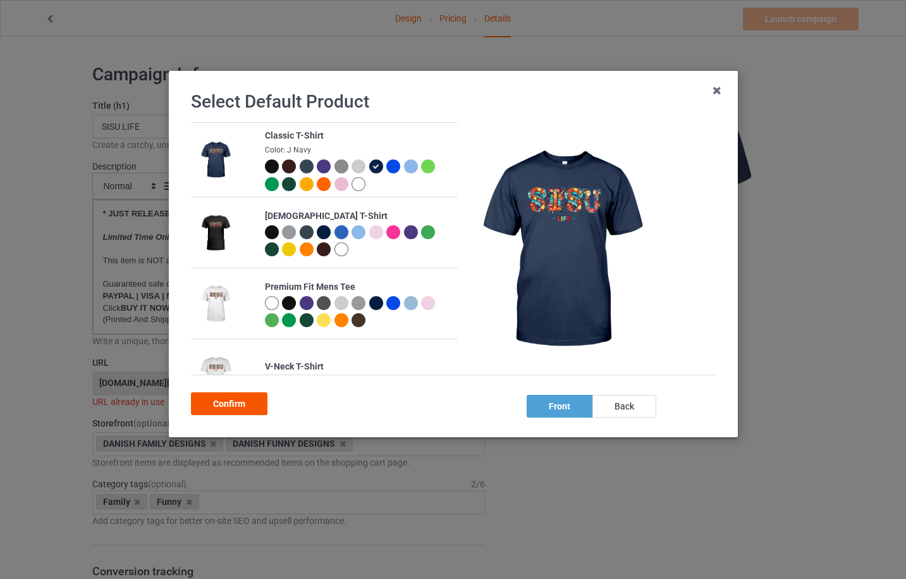
click at [238, 404] on div "Confirm" at bounding box center [229, 403] width 77 height 23
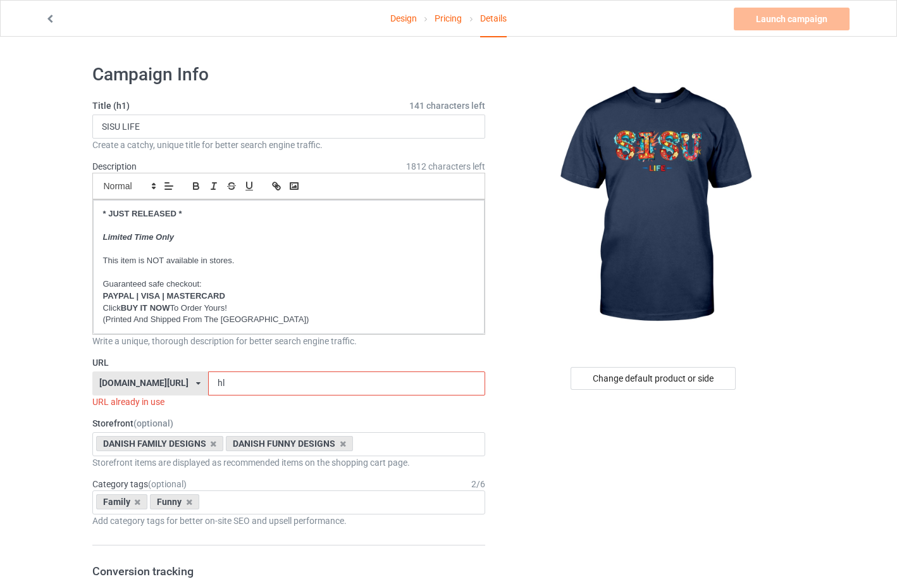
click at [181, 382] on div "danishlook.com/ aussieoutlook.com/ britishlike.com/ canadianlike.com/ danishloo…" at bounding box center [150, 383] width 116 height 24
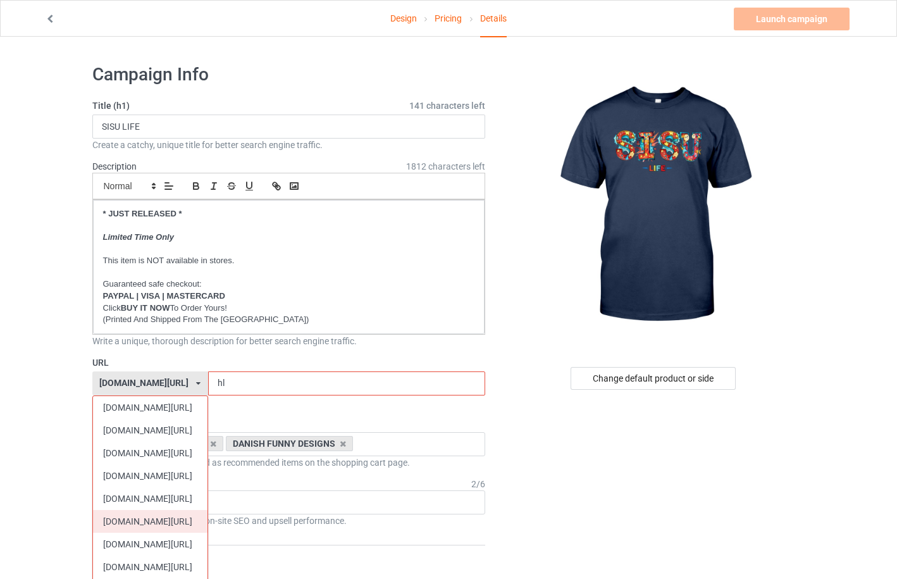
click at [161, 516] on div "[DOMAIN_NAME][URL]" at bounding box center [150, 521] width 114 height 23
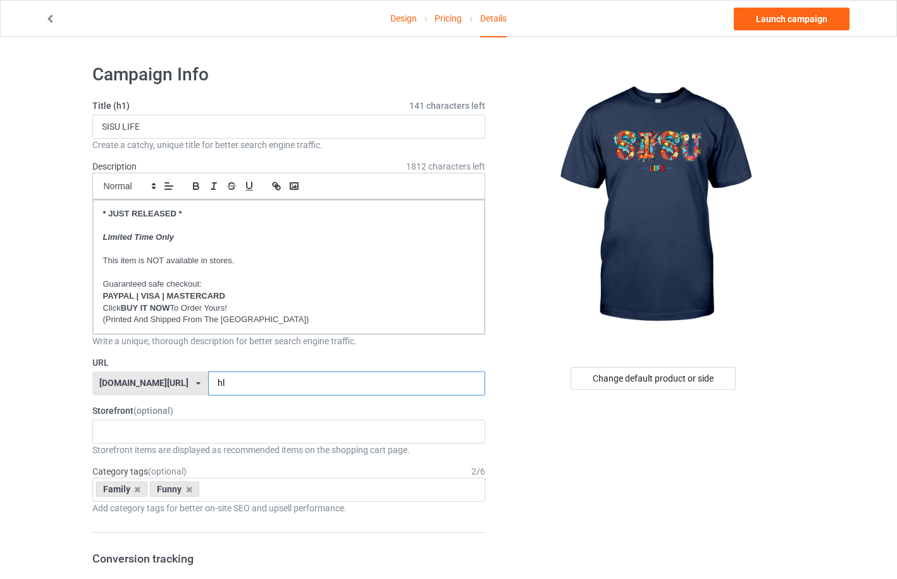
click at [208, 385] on input "hl" at bounding box center [346, 383] width 277 height 24
type input "sl"
click at [190, 433] on div "FINNISH VINTAGE DESIGNS FINNISH HERITAGE DESIGNS FINNISH FUNNY DESIGNS FINNISH …" at bounding box center [288, 431] width 393 height 24
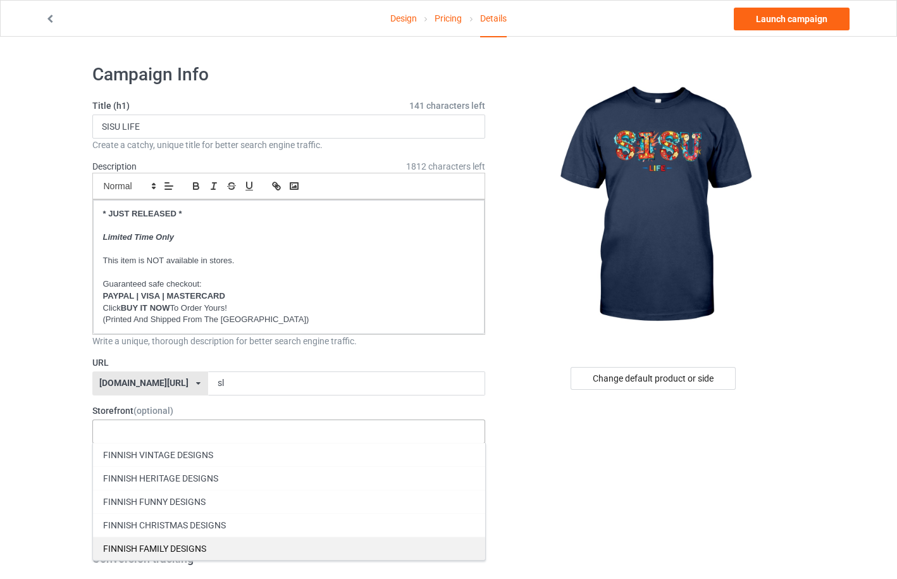
click at [182, 544] on div "FINNISH FAMILY DESIGNS" at bounding box center [289, 547] width 392 height 23
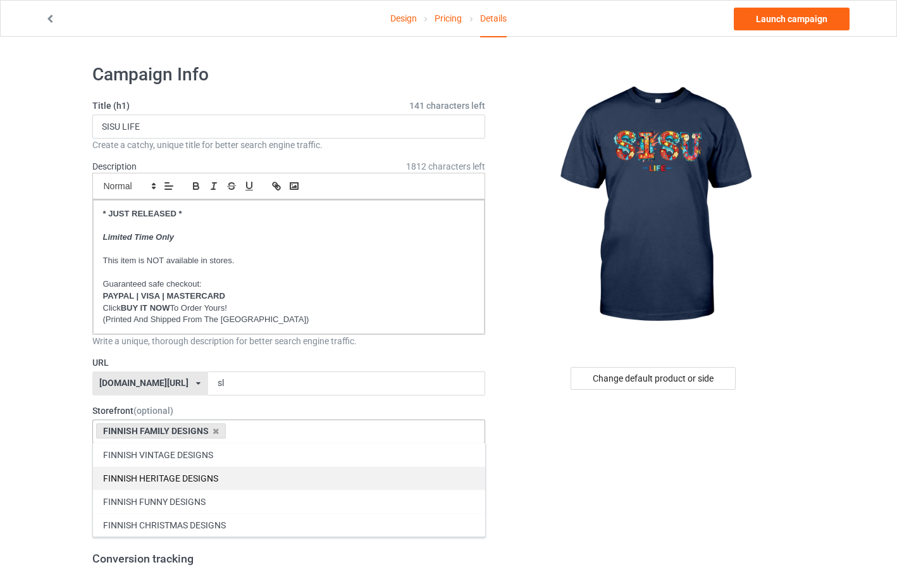
click at [192, 482] on div "FINNISH HERITAGE DESIGNS" at bounding box center [289, 477] width 392 height 23
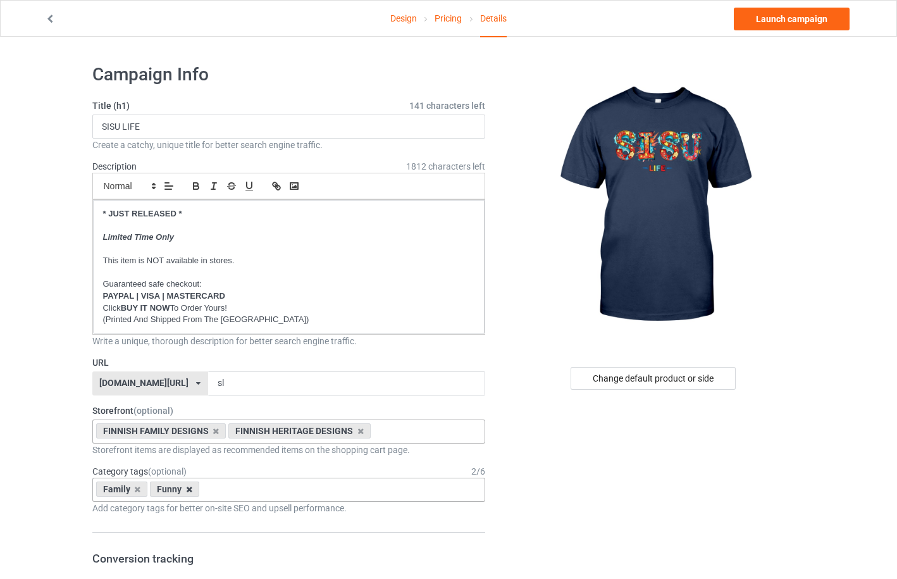
click at [188, 491] on icon at bounding box center [189, 489] width 6 height 8
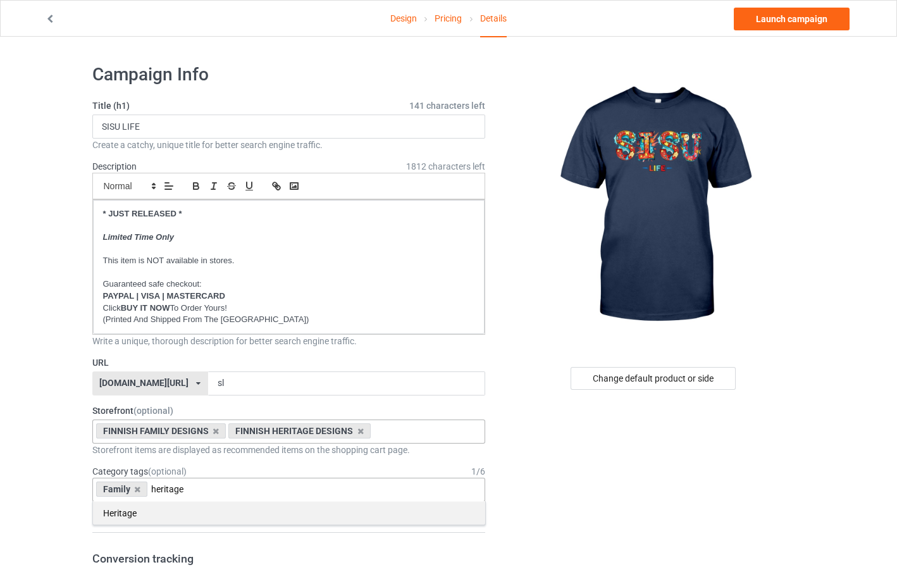
type input "heritage"
click at [164, 511] on div "Heritage" at bounding box center [289, 512] width 392 height 23
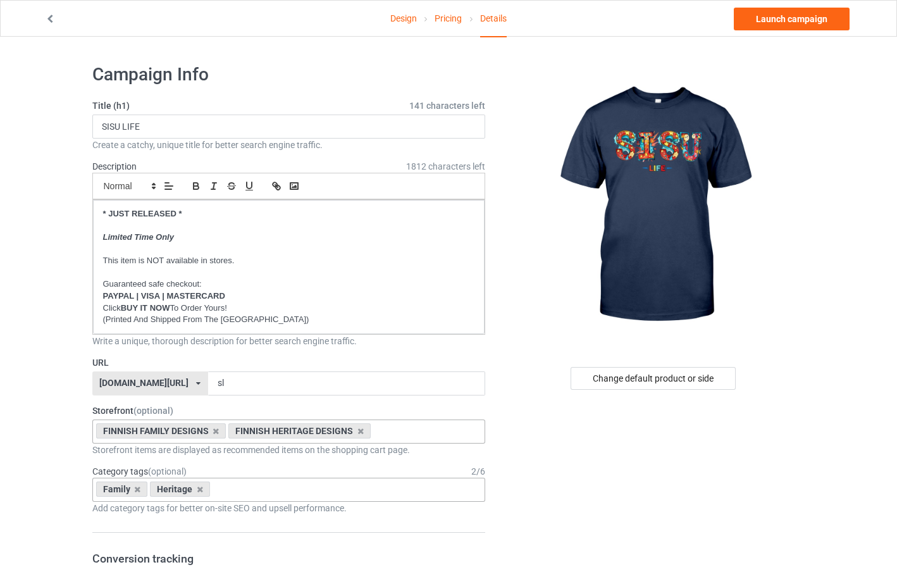
click at [776, 21] on link "Launch campaign" at bounding box center [791, 19] width 116 height 23
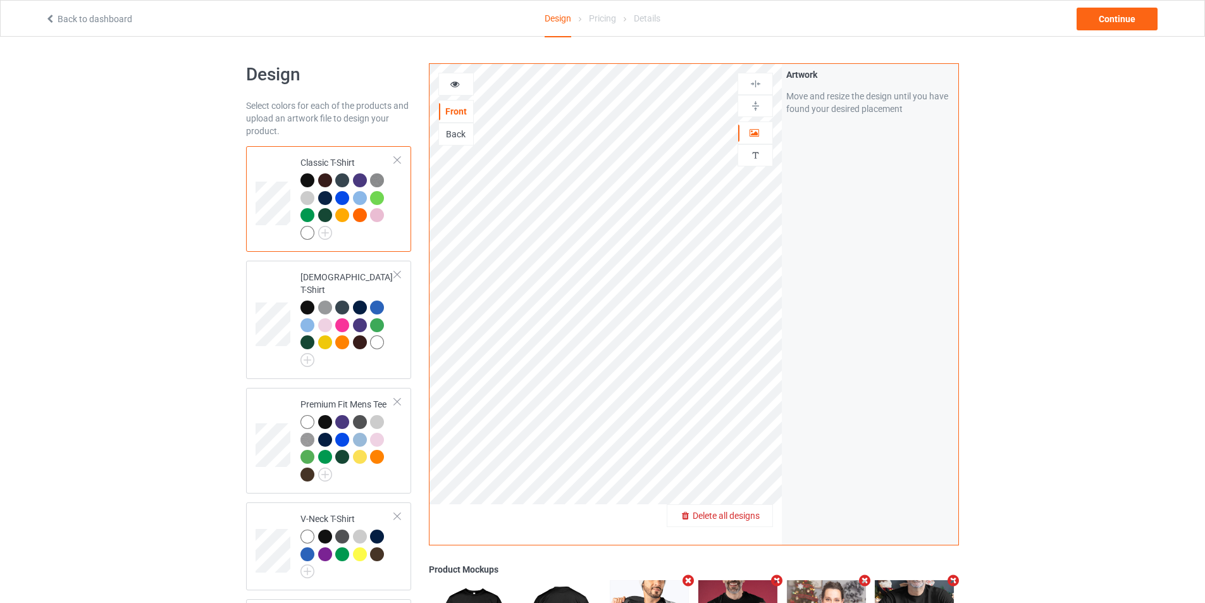
click at [757, 512] on span "Delete all designs" at bounding box center [725, 515] width 67 height 10
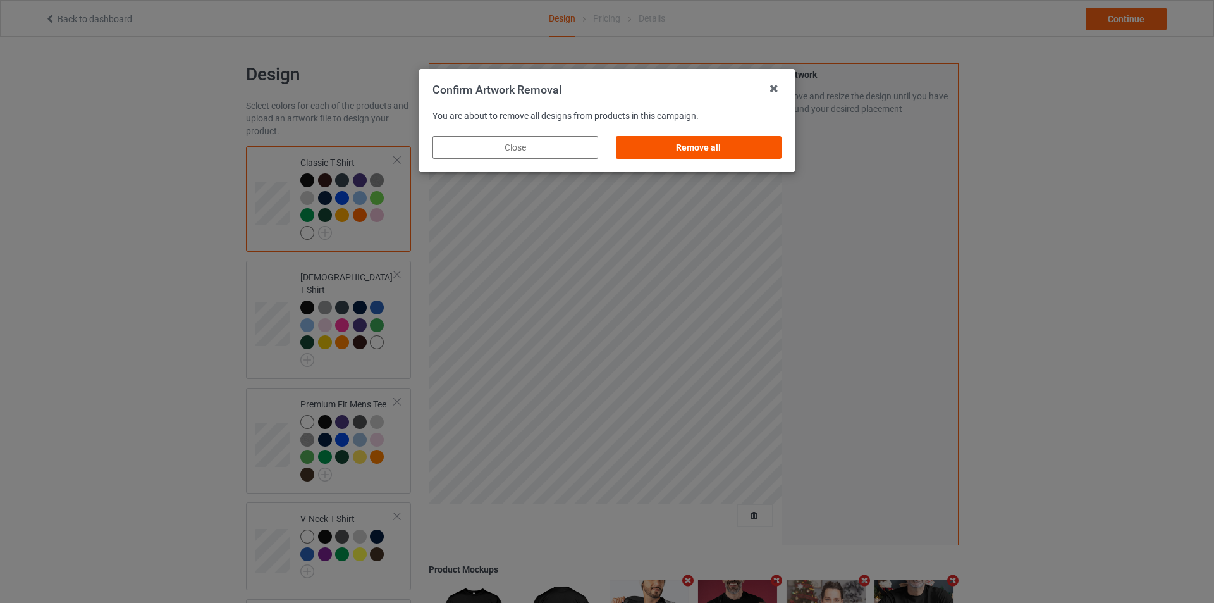
click at [661, 152] on div "Remove all" at bounding box center [699, 147] width 166 height 23
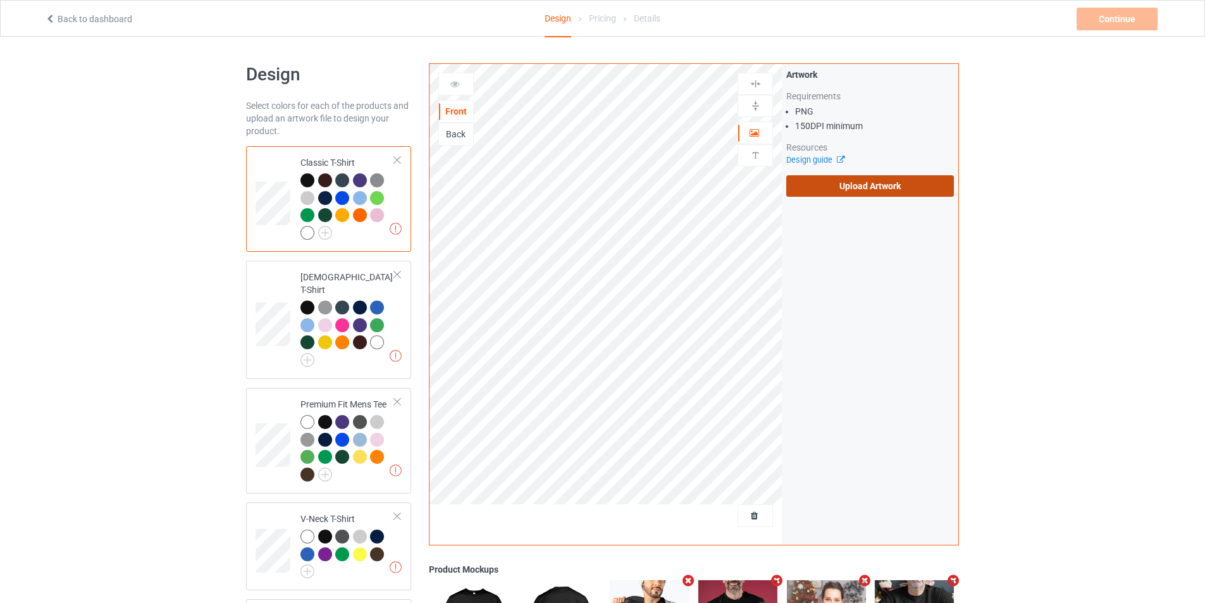
click at [867, 188] on label "Upload Artwork" at bounding box center [870, 185] width 168 height 21
click at [0, 0] on input "Upload Artwork" at bounding box center [0, 0] width 0 height 0
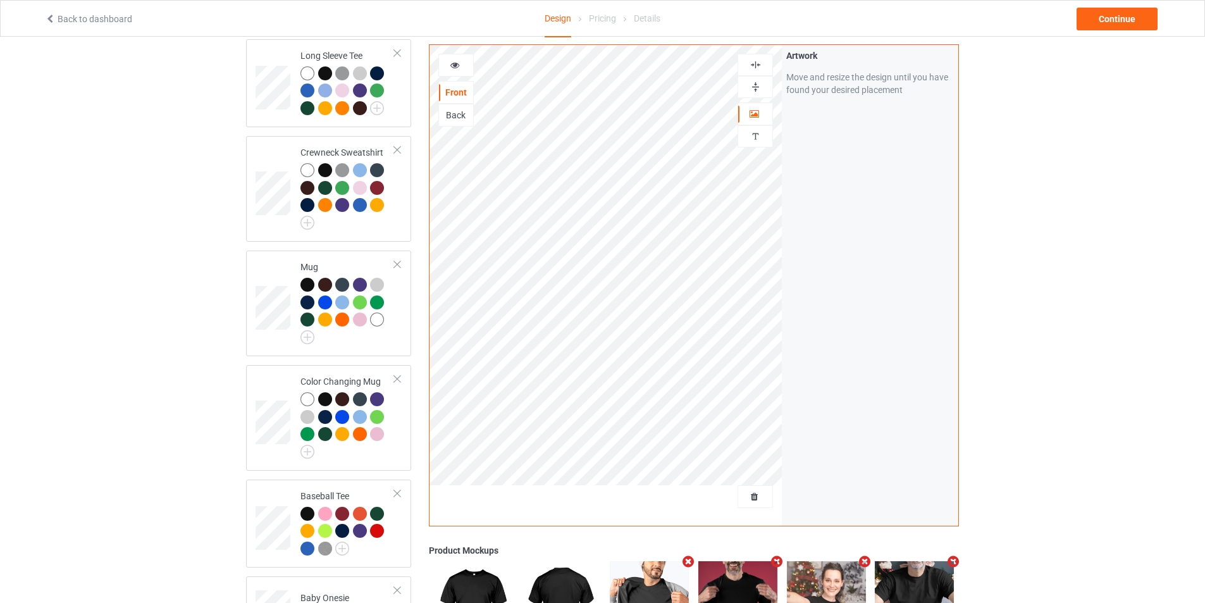
scroll to position [914, 0]
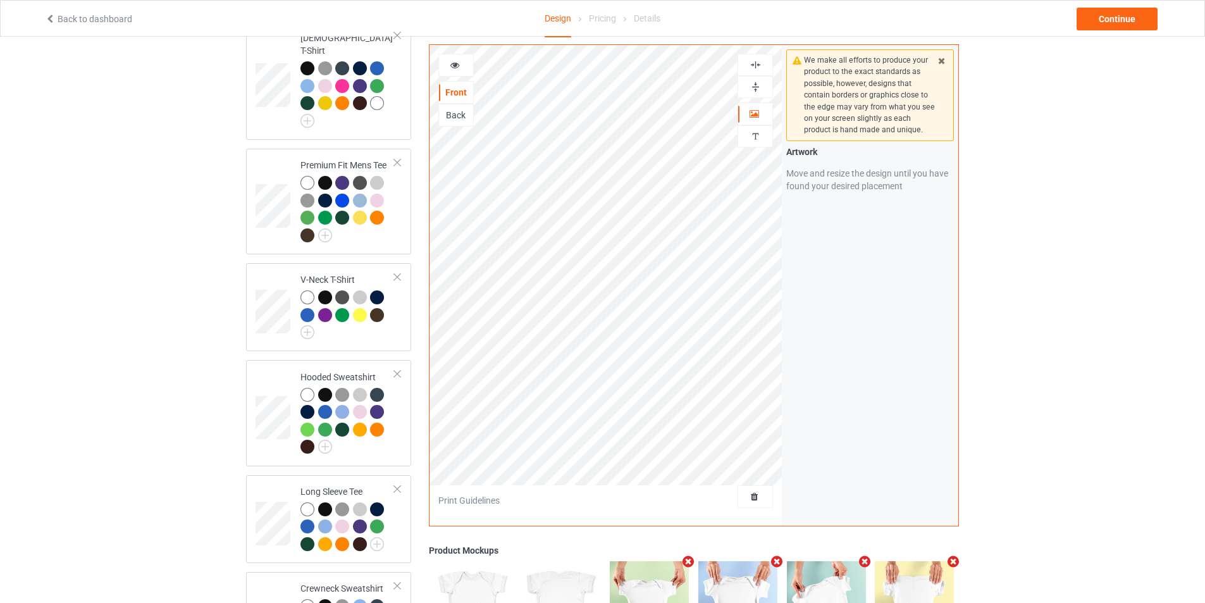
scroll to position [577, 0]
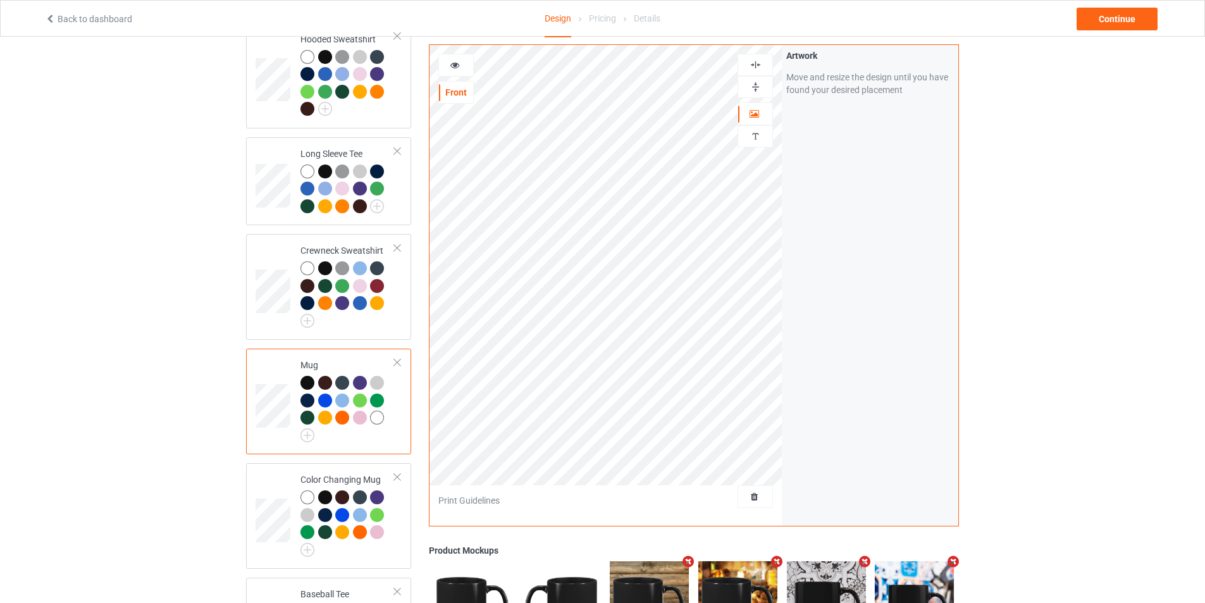
click at [459, 66] on icon at bounding box center [455, 63] width 11 height 9
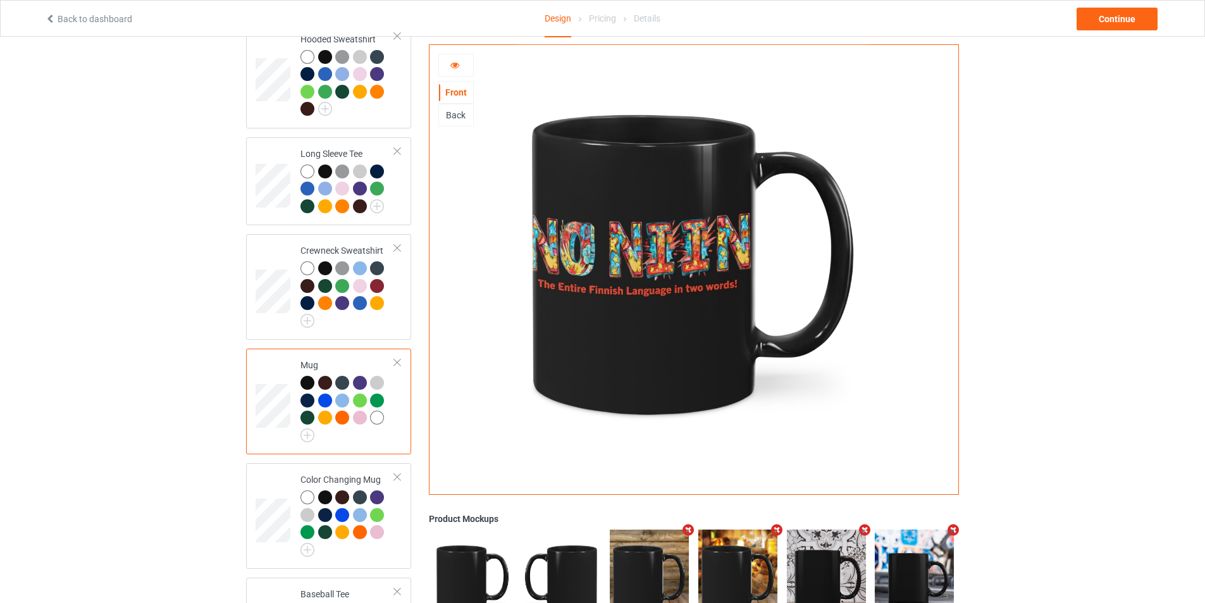
click at [457, 66] on icon at bounding box center [455, 63] width 11 height 9
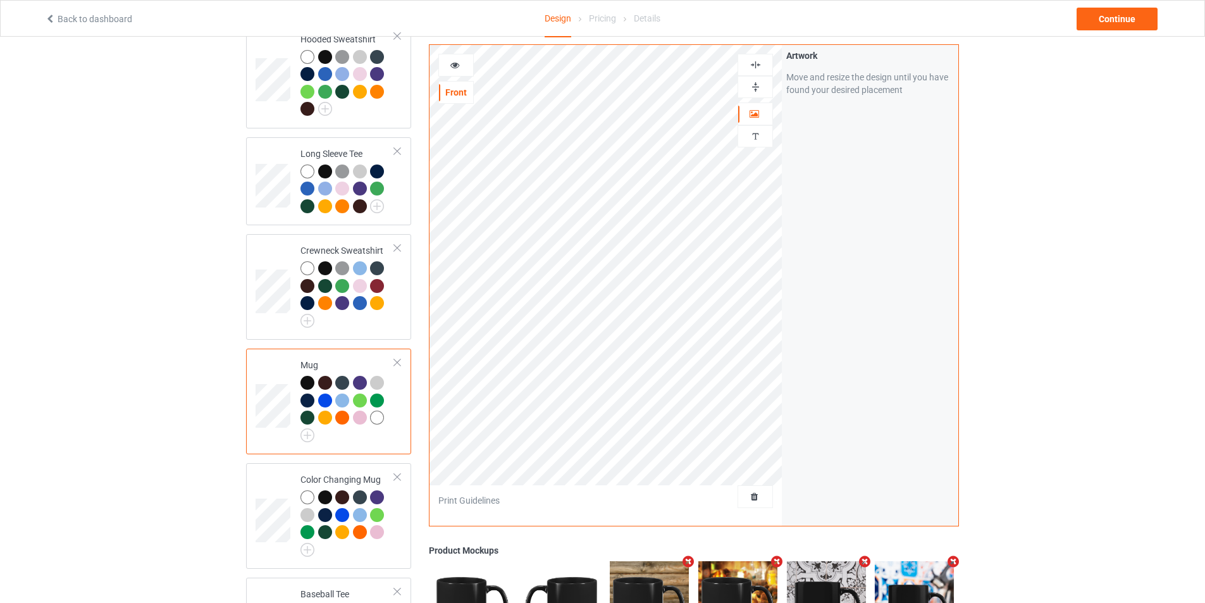
click at [463, 67] on div at bounding box center [456, 65] width 34 height 13
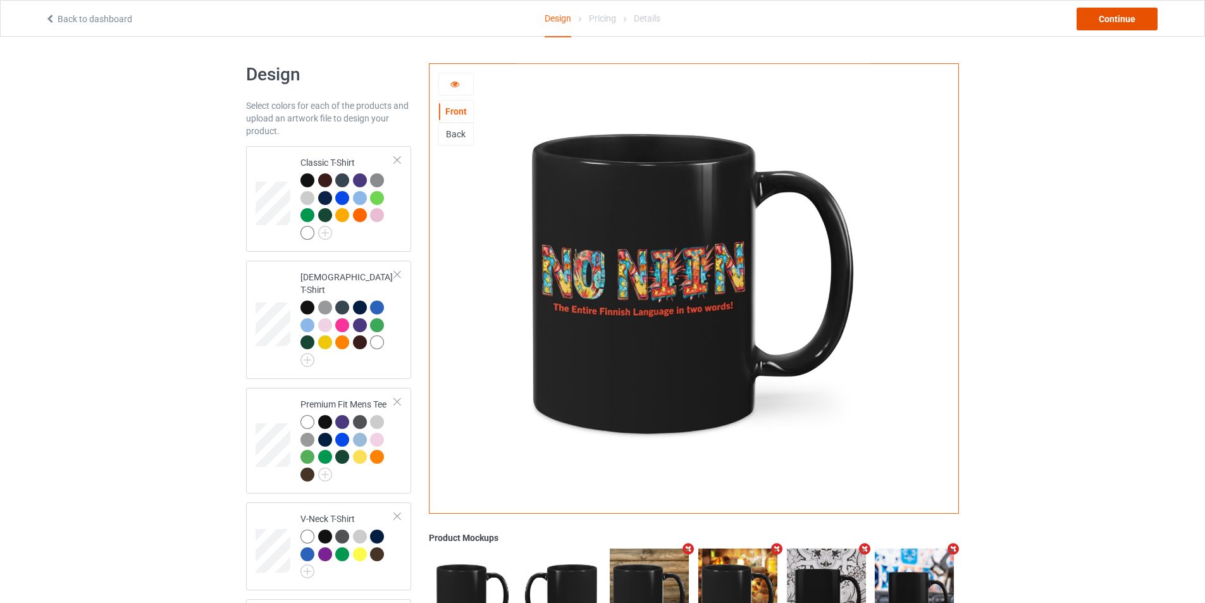
click at [1105, 21] on div "Continue" at bounding box center [1116, 19] width 81 height 23
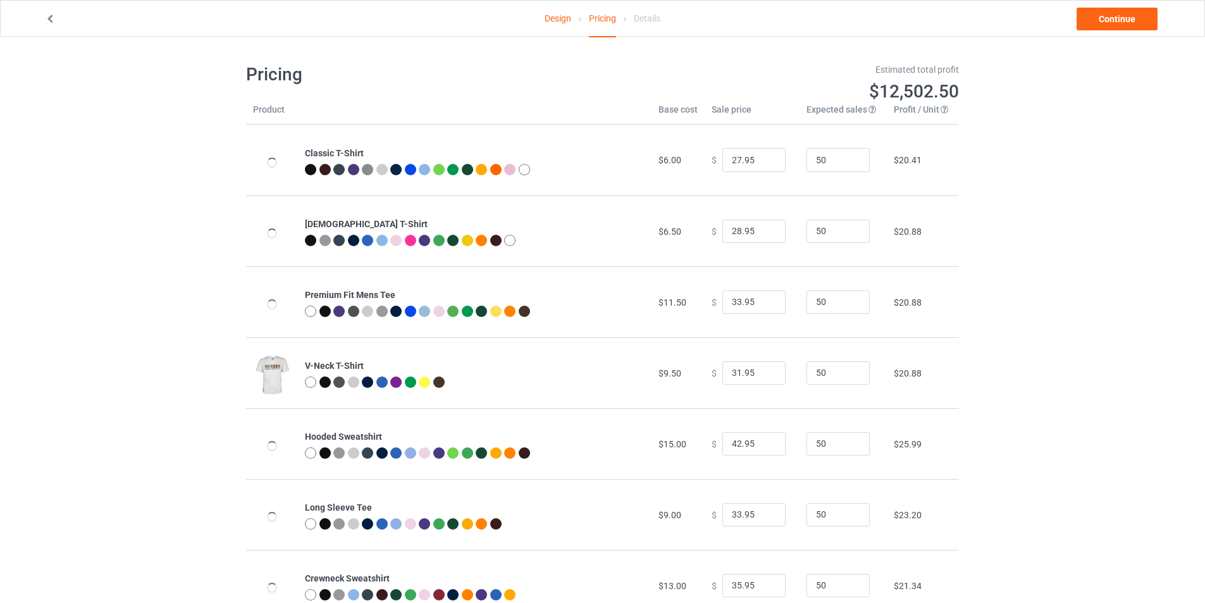
scroll to position [337, 0]
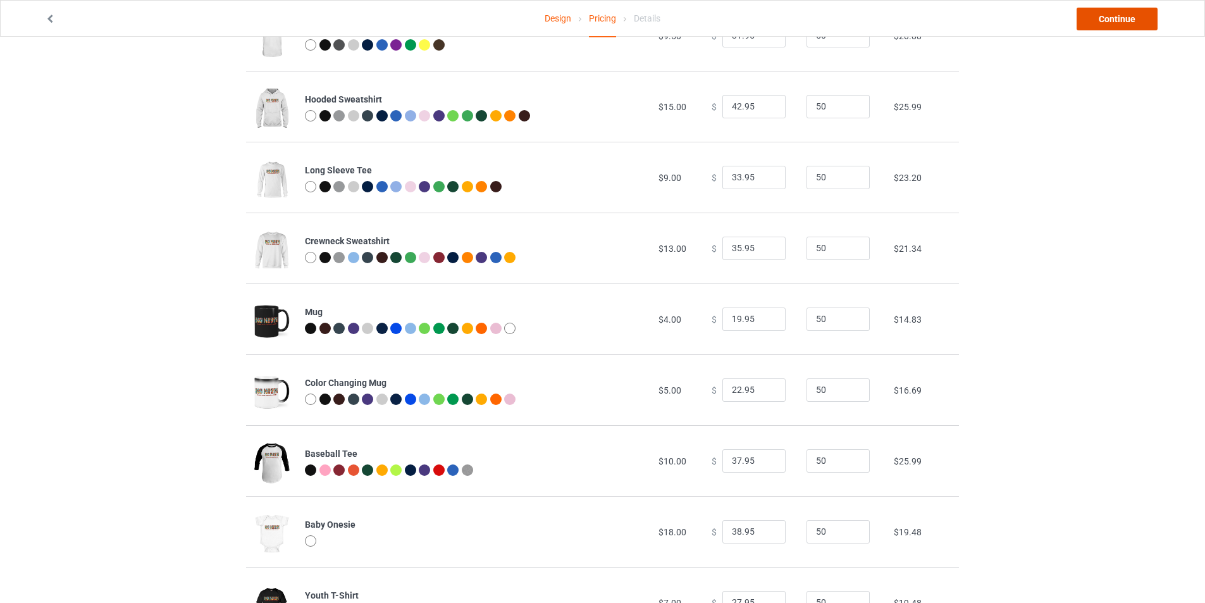
click at [1125, 19] on link "Continue" at bounding box center [1116, 19] width 81 height 23
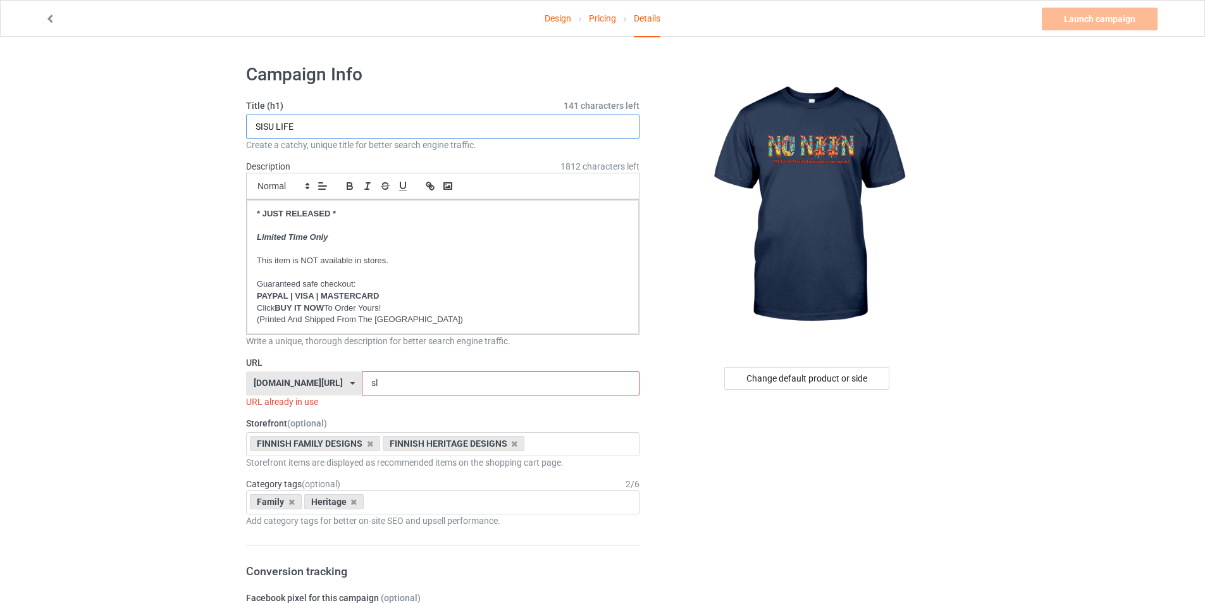
drag, startPoint x: 279, startPoint y: 128, endPoint x: 233, endPoint y: 130, distance: 46.8
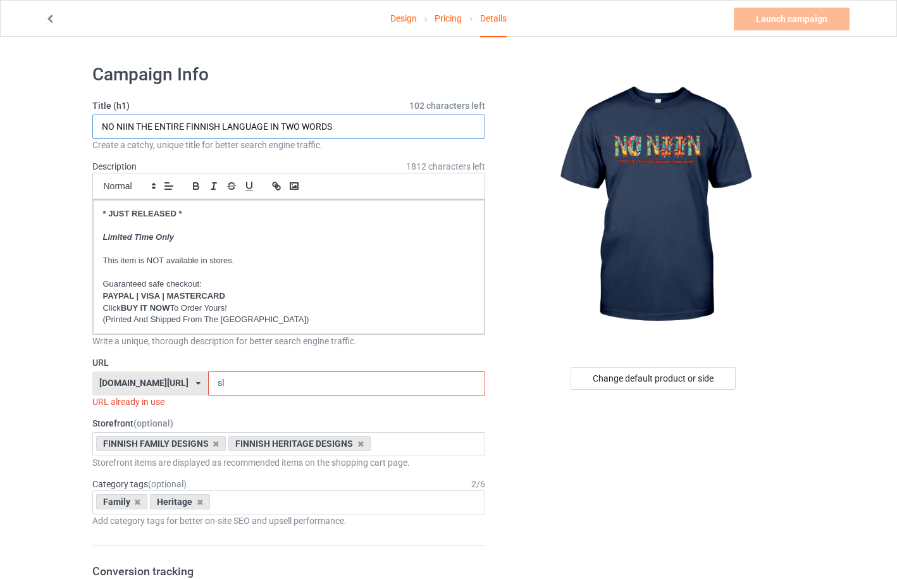
click at [342, 126] on input "NO NIIN THE ENTIRE FINNISH LANGUAGE IN TWO WORDS" at bounding box center [288, 126] width 393 height 24
type input "NO NIIN THE ENTIRE FINNISH LANGUAGE IN TWO WORDS!"
drag, startPoint x: 202, startPoint y: 386, endPoint x: 189, endPoint y: 386, distance: 12.6
click at [208, 386] on input "sl" at bounding box center [346, 383] width 277 height 24
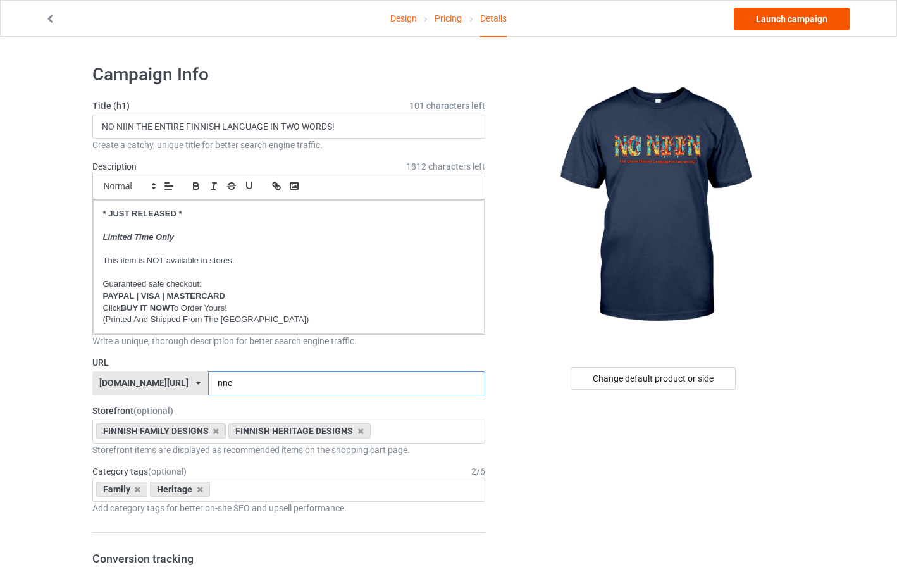
type input "nne"
click at [807, 20] on link "Launch campaign" at bounding box center [791, 19] width 116 height 23
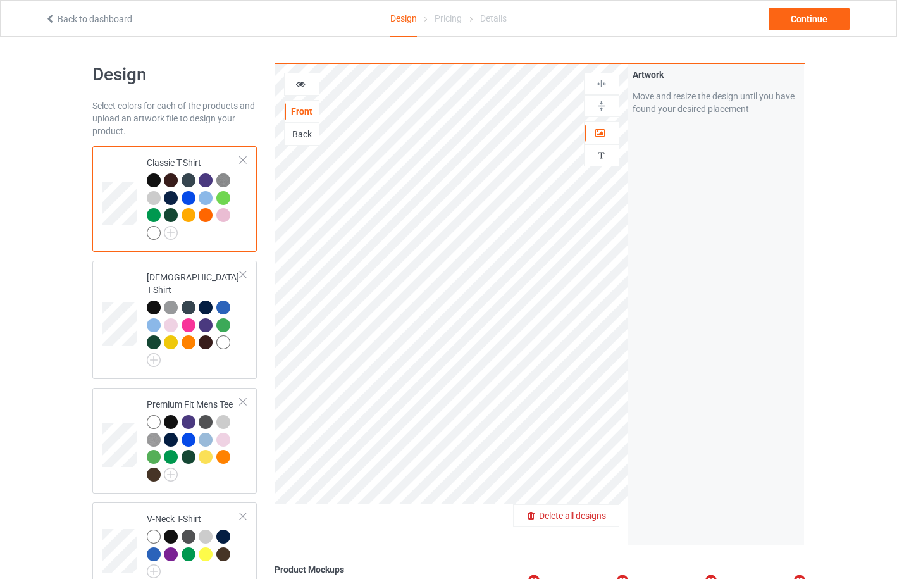
click at [600, 516] on span "Delete all designs" at bounding box center [572, 515] width 67 height 10
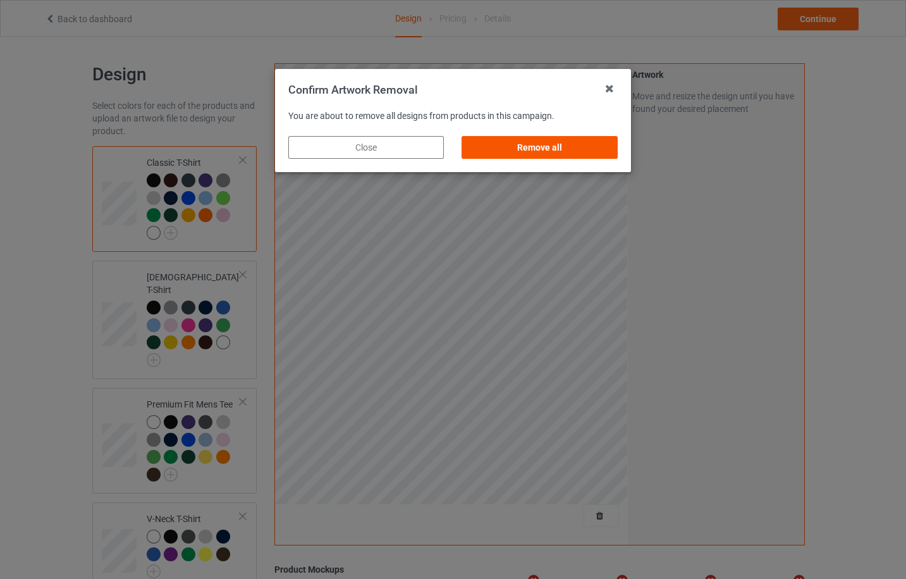
click at [562, 150] on div "Remove all" at bounding box center [540, 147] width 156 height 23
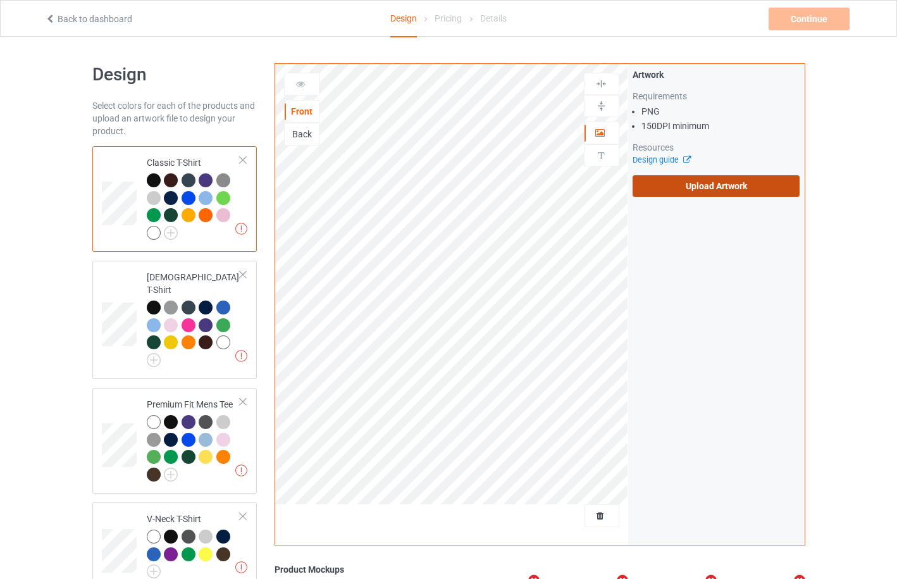
click at [712, 186] on label "Upload Artwork" at bounding box center [716, 185] width 168 height 21
click at [0, 0] on input "Upload Artwork" at bounding box center [0, 0] width 0 height 0
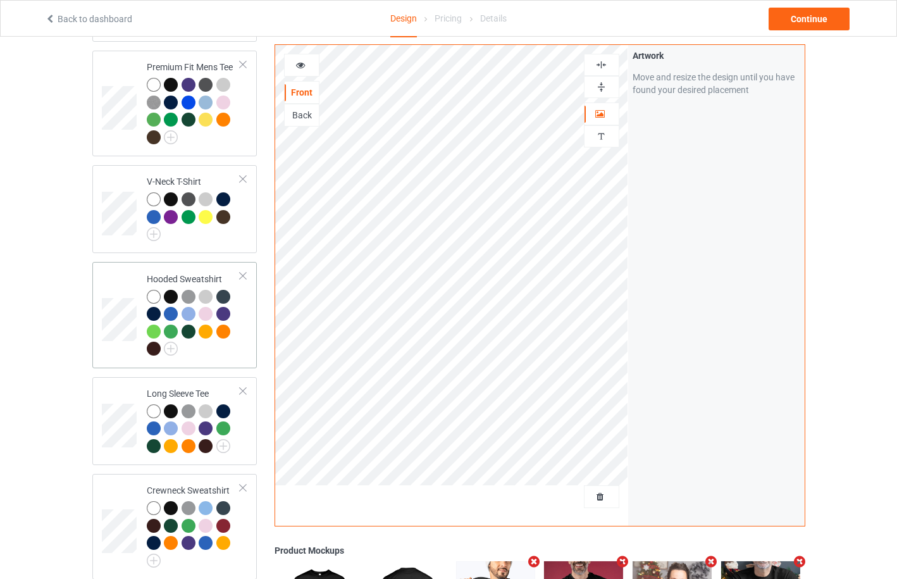
scroll to position [675, 0]
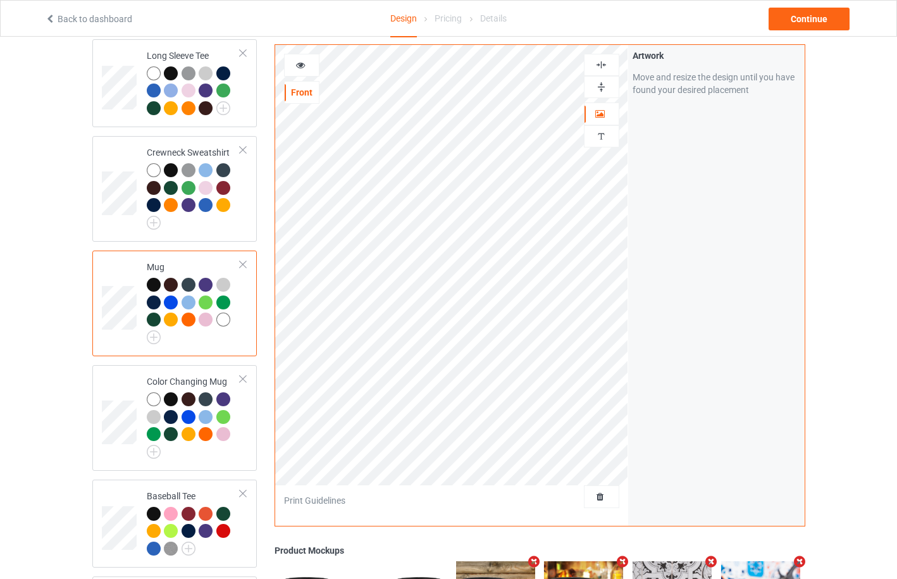
click at [300, 68] on icon at bounding box center [300, 63] width 11 height 9
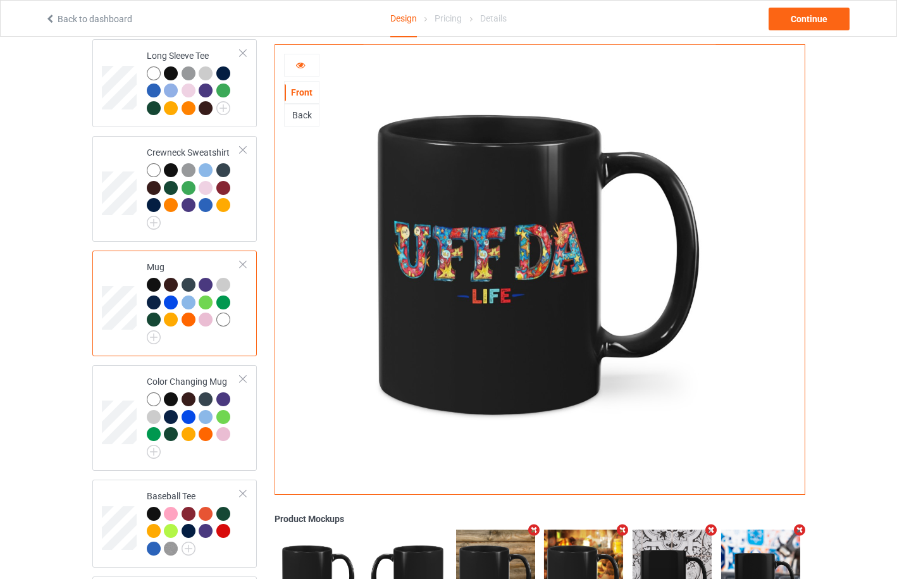
click at [300, 68] on icon at bounding box center [300, 63] width 11 height 9
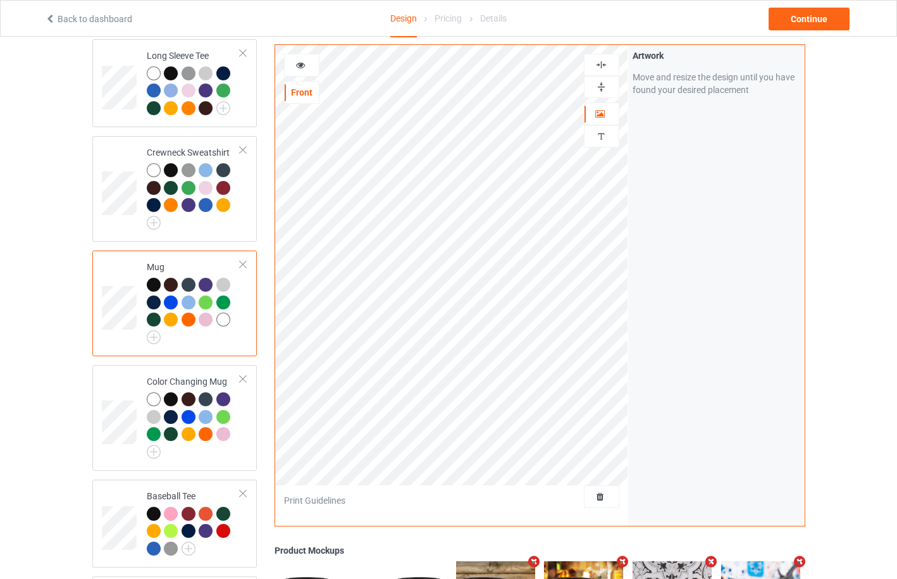
scroll to position [938, 0]
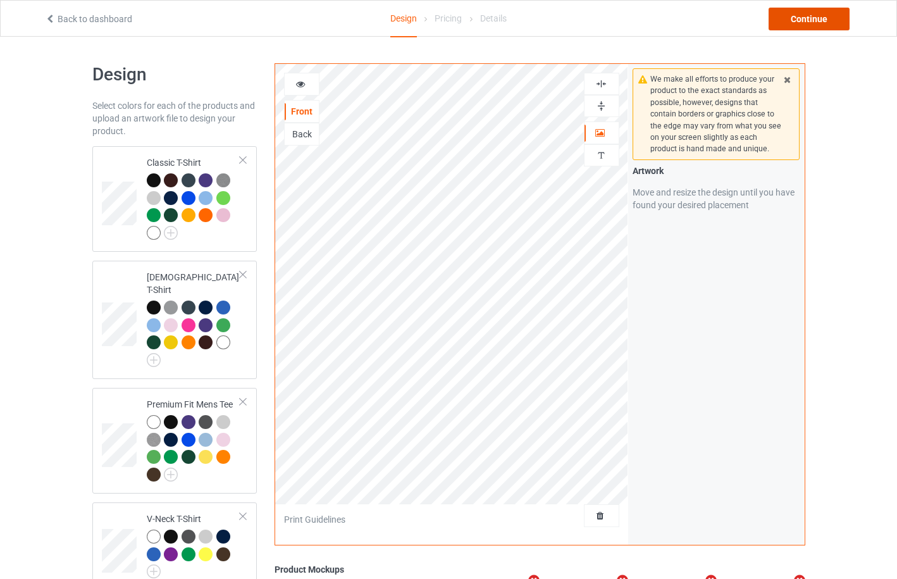
click at [806, 18] on div "Continue" at bounding box center [808, 19] width 81 height 23
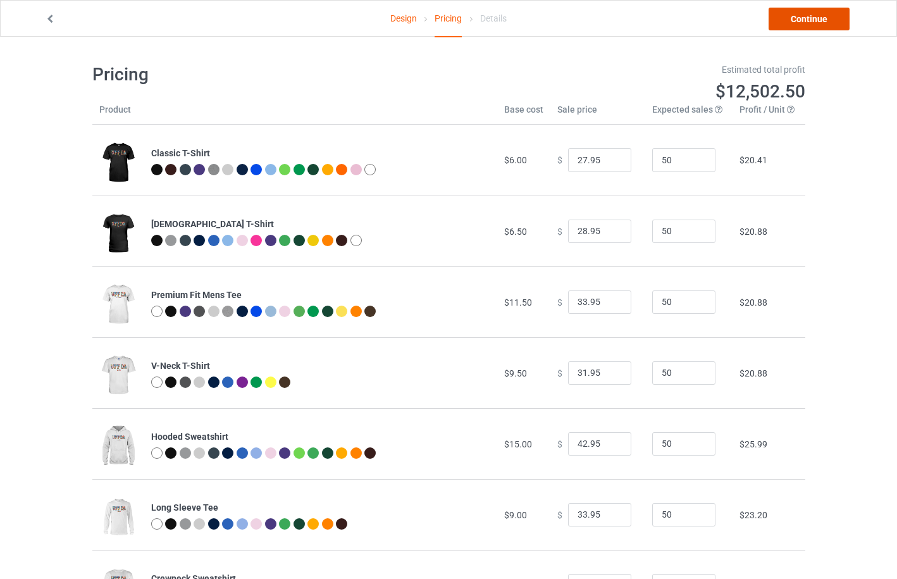
click at [821, 22] on link "Continue" at bounding box center [808, 19] width 81 height 23
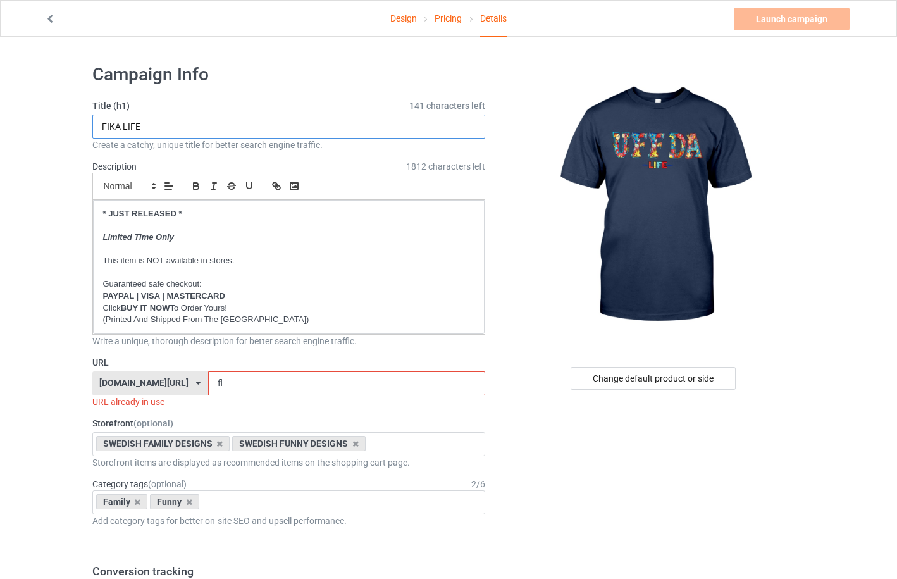
drag, startPoint x: 120, startPoint y: 130, endPoint x: 65, endPoint y: 132, distance: 55.0
type input "UFF DA LIFE"
click at [196, 387] on div "[DOMAIN_NAME][URL] [DOMAIN_NAME][URL] [DOMAIN_NAME][URL] [DOMAIN_NAME][URL] [DO…" at bounding box center [150, 383] width 116 height 24
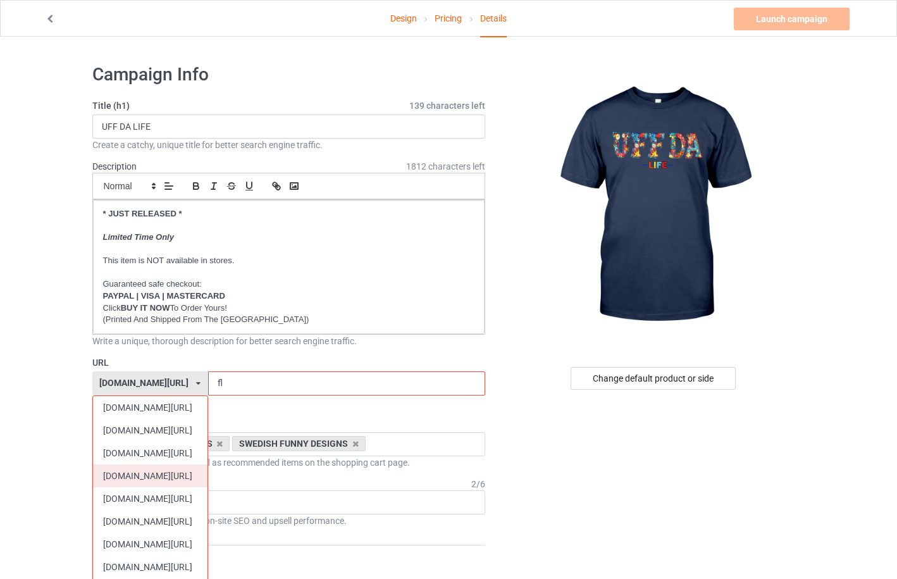
scroll to position [337, 0]
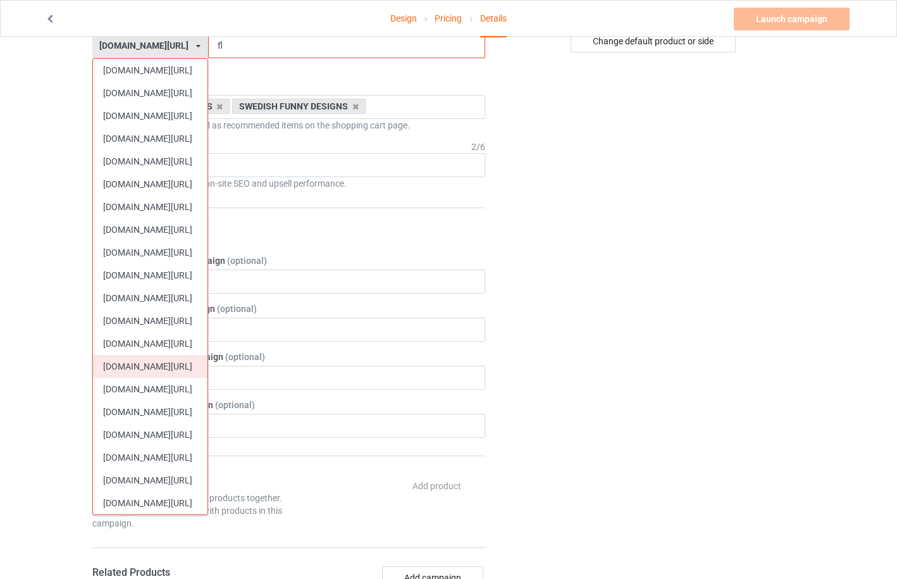
click at [168, 370] on div "[DOMAIN_NAME][URL]" at bounding box center [150, 366] width 114 height 23
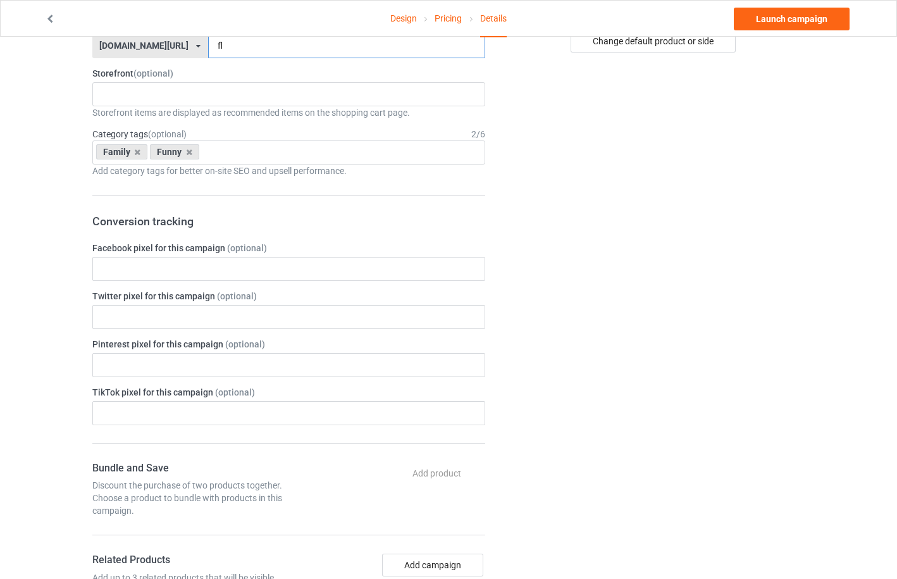
click at [226, 47] on input "fl" at bounding box center [346, 46] width 277 height 24
type input "ul"
click at [201, 93] on div "NORWEGIAN VINTAGE DESIGNS NORWEGIAN CHRISTMAS DESIGNS NORWEGIAN HERITAGE DESIGN…" at bounding box center [288, 94] width 393 height 24
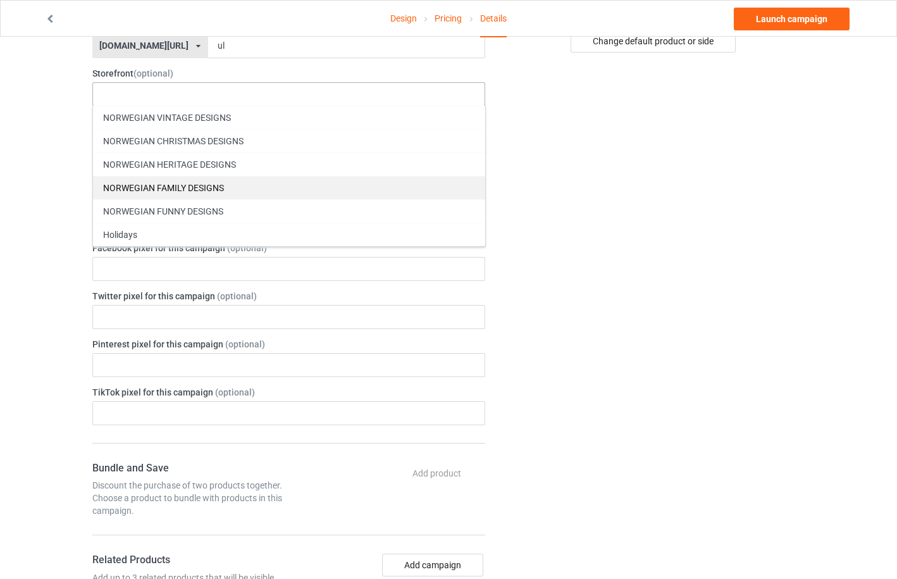
click at [189, 188] on div "NORWEGIAN FAMILY DESIGNS" at bounding box center [289, 187] width 392 height 23
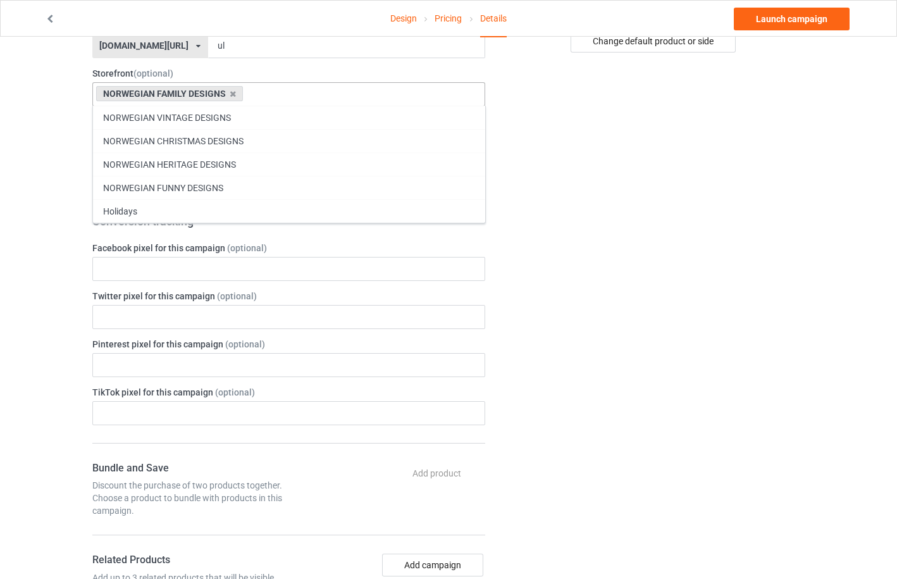
click at [189, 188] on div "NORWEGIAN FUNNY DESIGNS" at bounding box center [289, 187] width 392 height 23
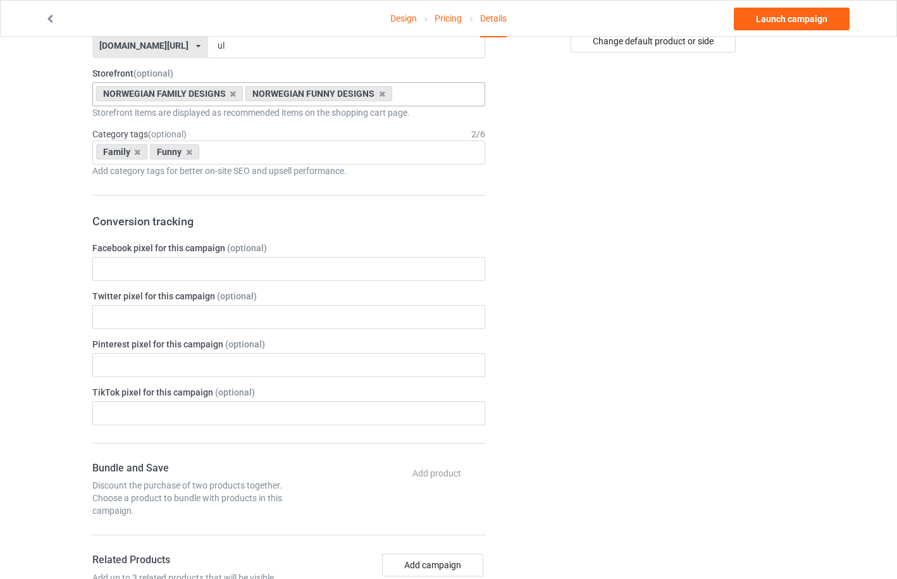
click at [692, 223] on div "Change default product or side" at bounding box center [653, 395] width 319 height 1356
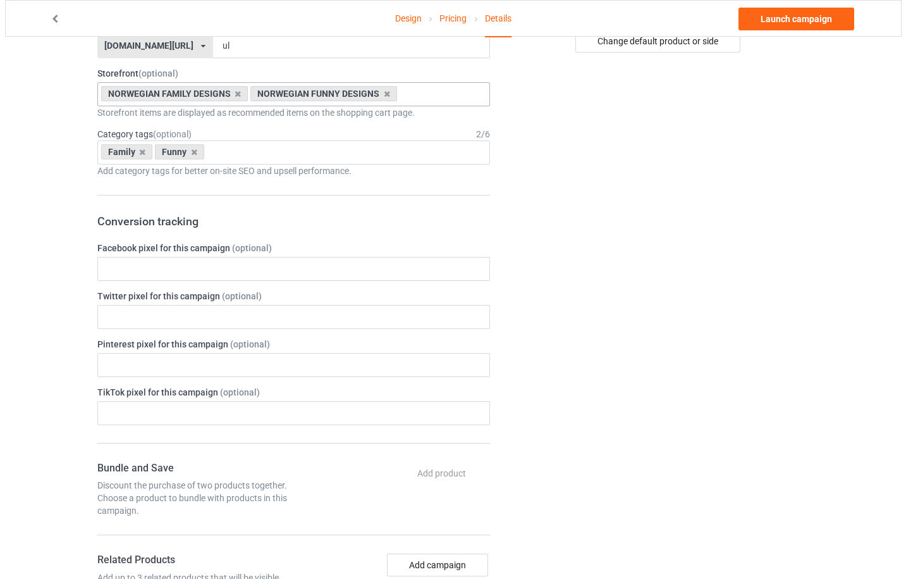
scroll to position [0, 0]
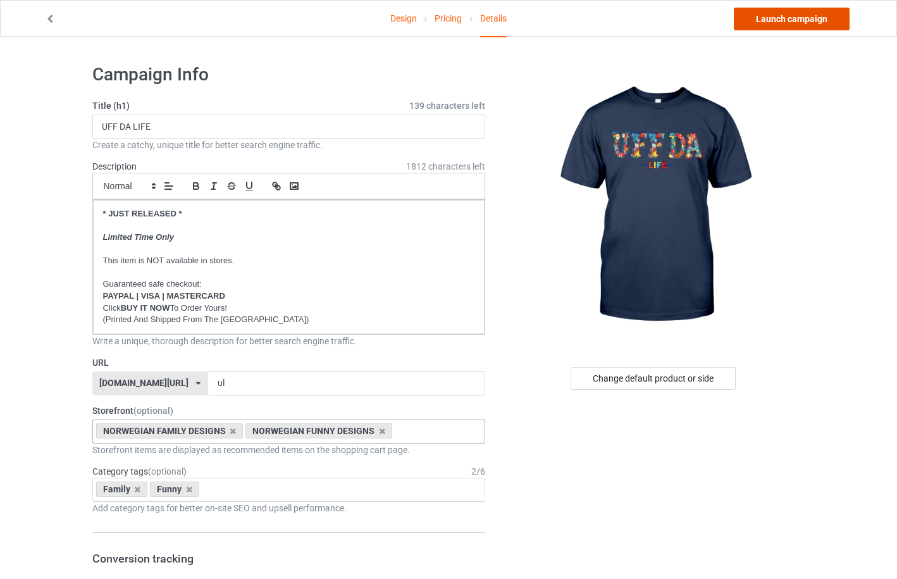
click at [781, 21] on link "Launch campaign" at bounding box center [791, 19] width 116 height 23
